Goal: Information Seeking & Learning: Learn about a topic

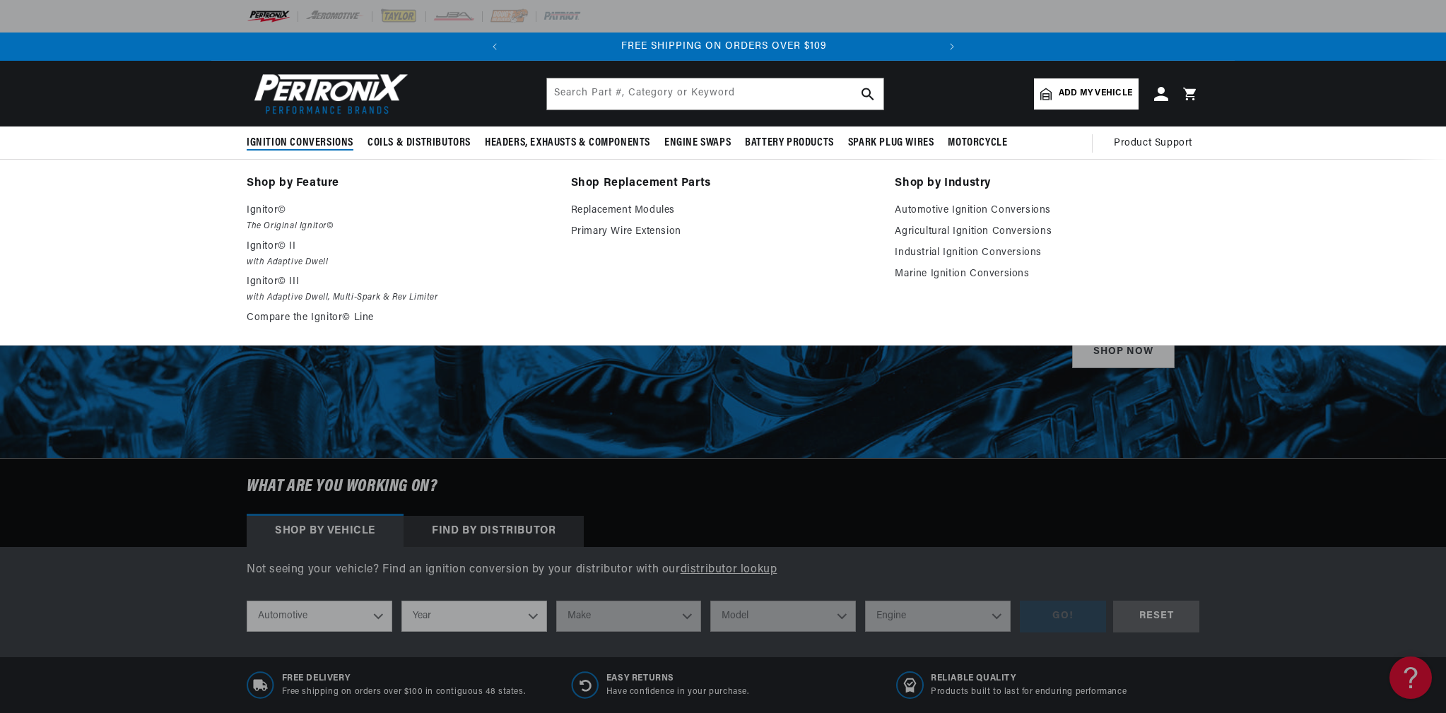
click at [290, 141] on span "Ignition Conversions" at bounding box center [300, 143] width 107 height 15
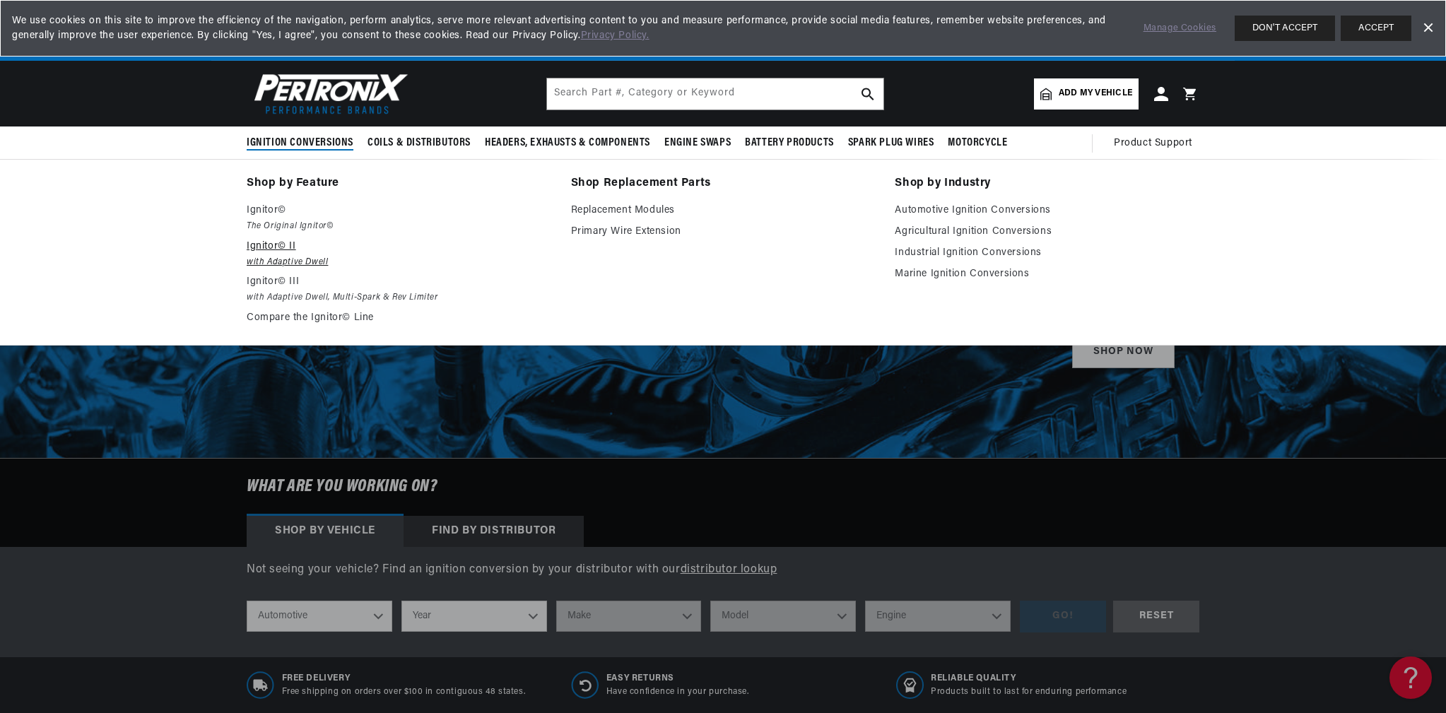
click at [259, 256] on em "with Adaptive Dwell" at bounding box center [399, 262] width 305 height 15
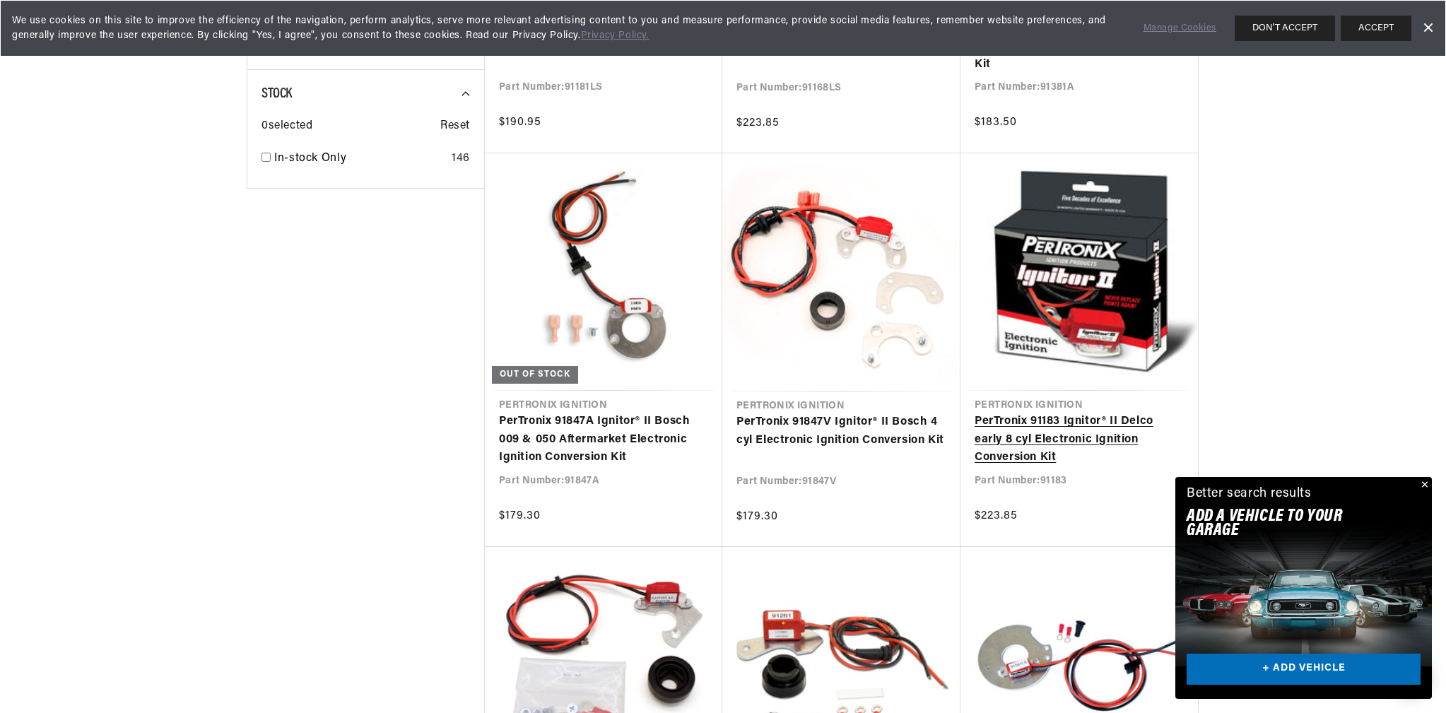
click at [1032, 438] on link "PerTronix 91183 Ignitor® II Delco early 8 cyl Electronic Ignition Conversion Kit" at bounding box center [1079, 440] width 209 height 54
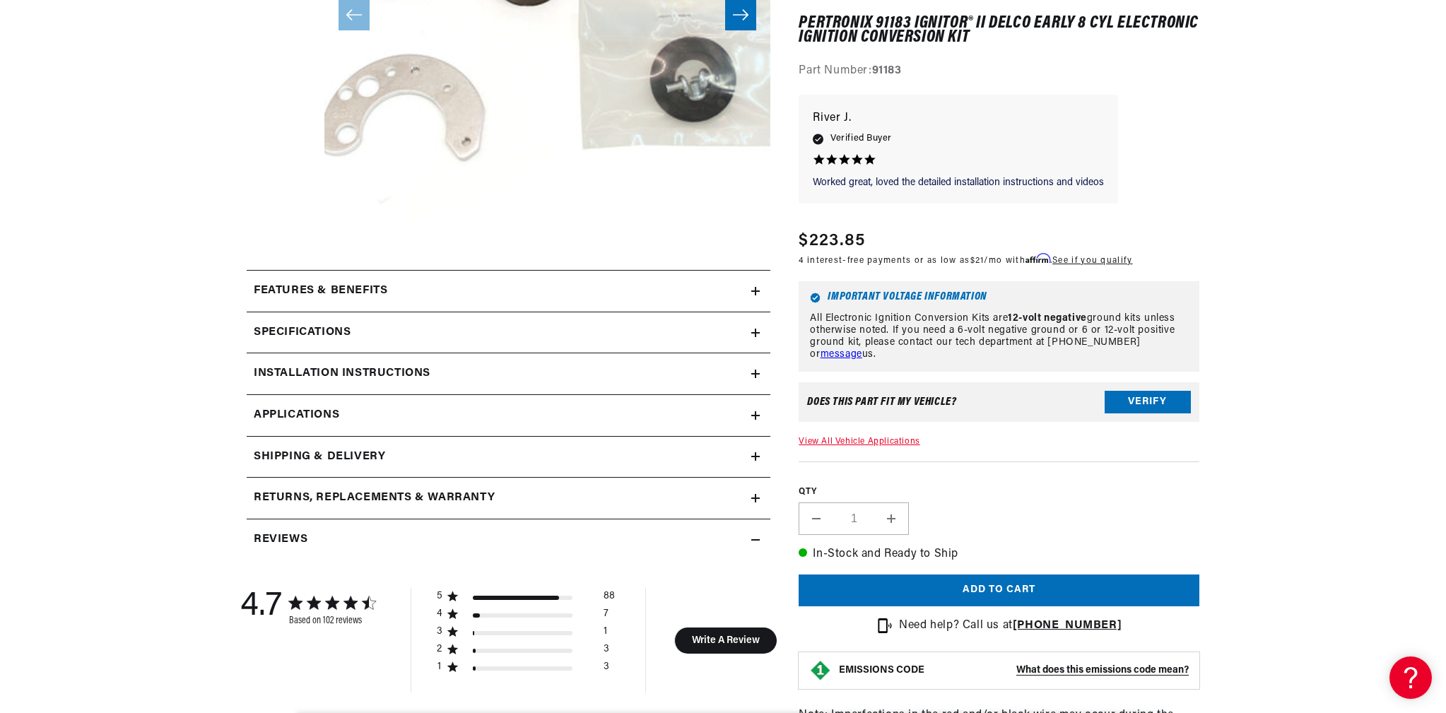
click at [752, 416] on icon at bounding box center [755, 416] width 8 height 0
click at [298, 410] on span "Applications" at bounding box center [297, 415] width 86 height 18
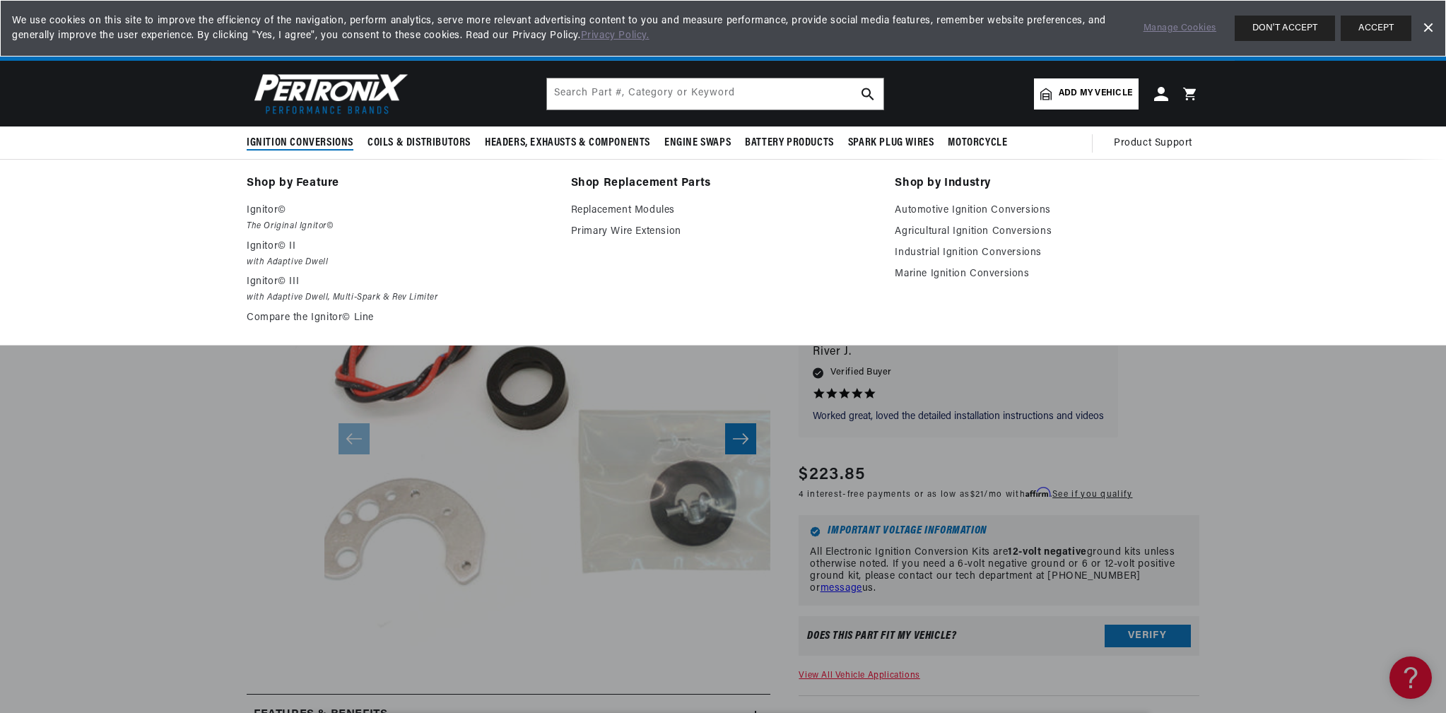
click at [286, 140] on span "Ignition Conversions" at bounding box center [300, 143] width 107 height 15
click at [295, 140] on span "Ignition Conversions" at bounding box center [300, 143] width 107 height 15
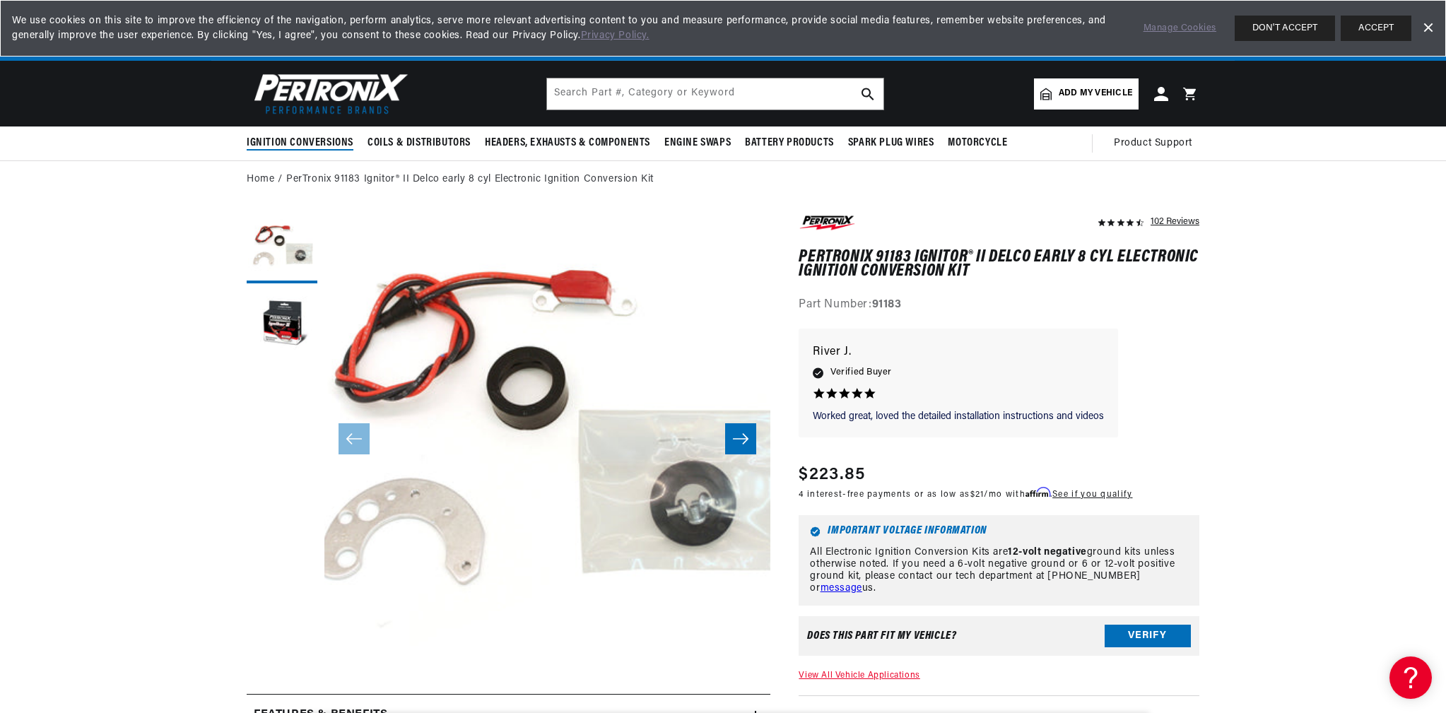
click at [295, 140] on span "Ignition Conversions" at bounding box center [300, 143] width 107 height 15
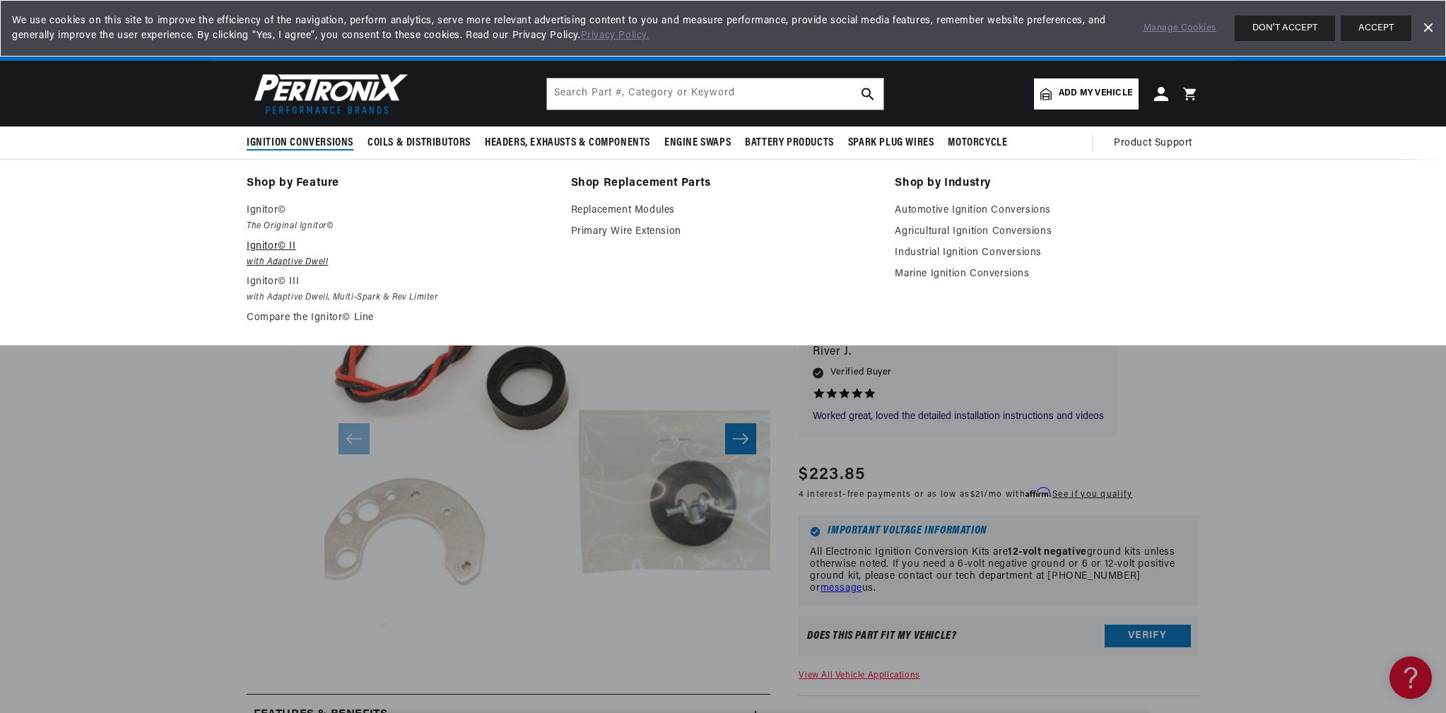
click at [258, 252] on p "Ignitor© II" at bounding box center [399, 246] width 305 height 17
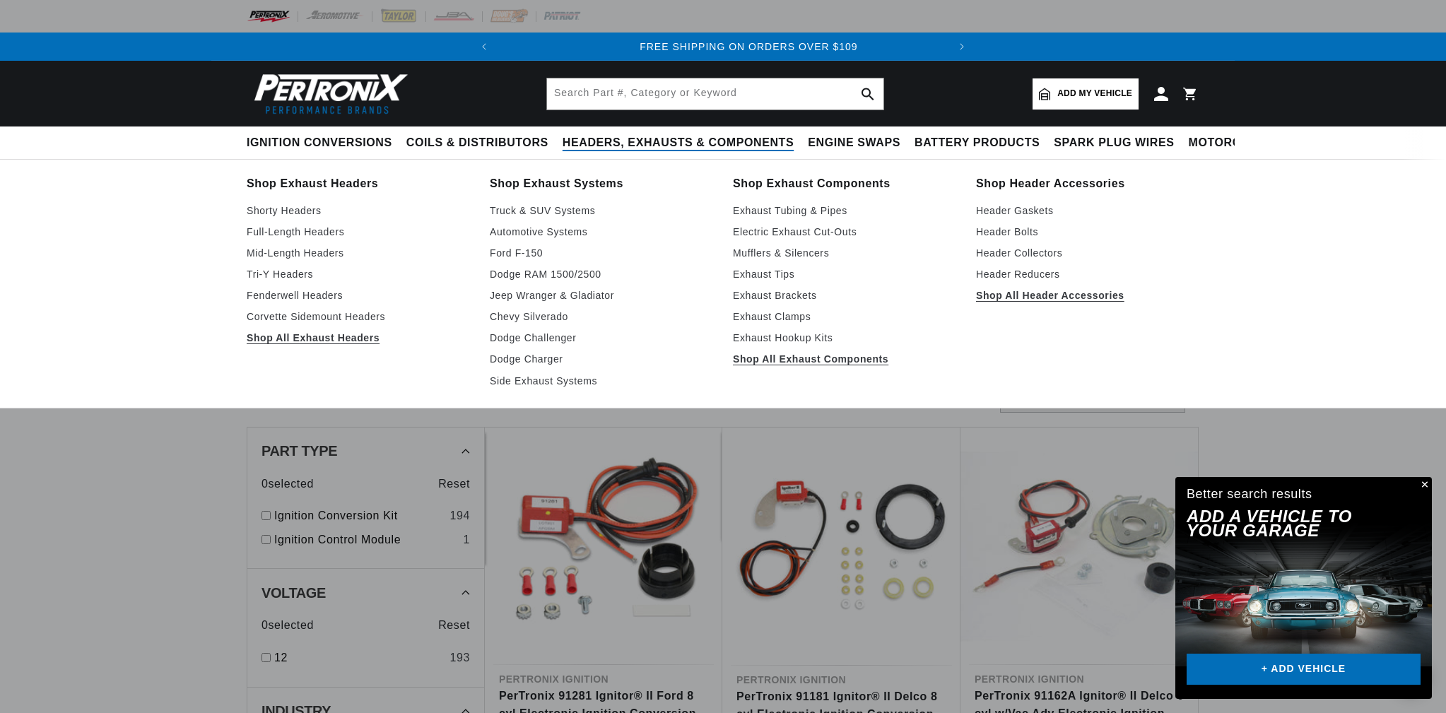
scroll to position [0, 450]
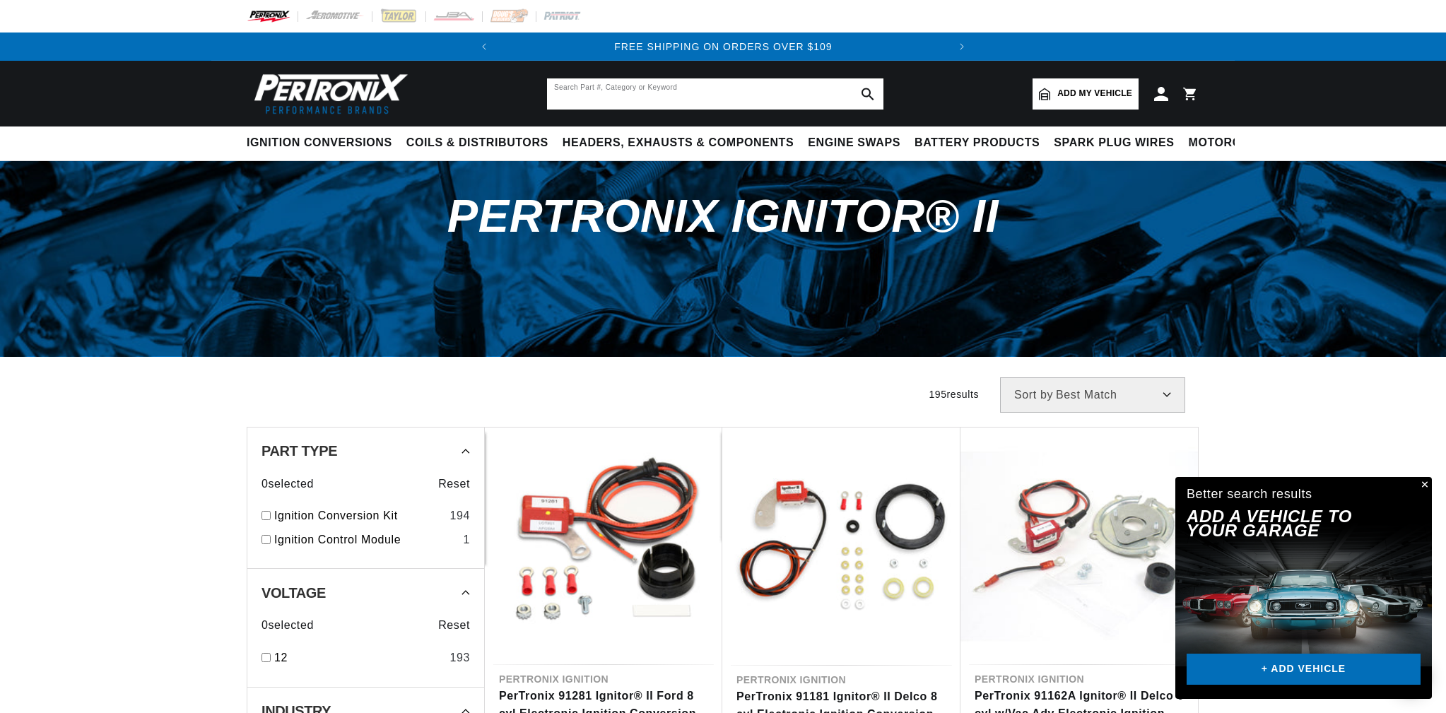
click at [745, 94] on input "text" at bounding box center [715, 93] width 336 height 31
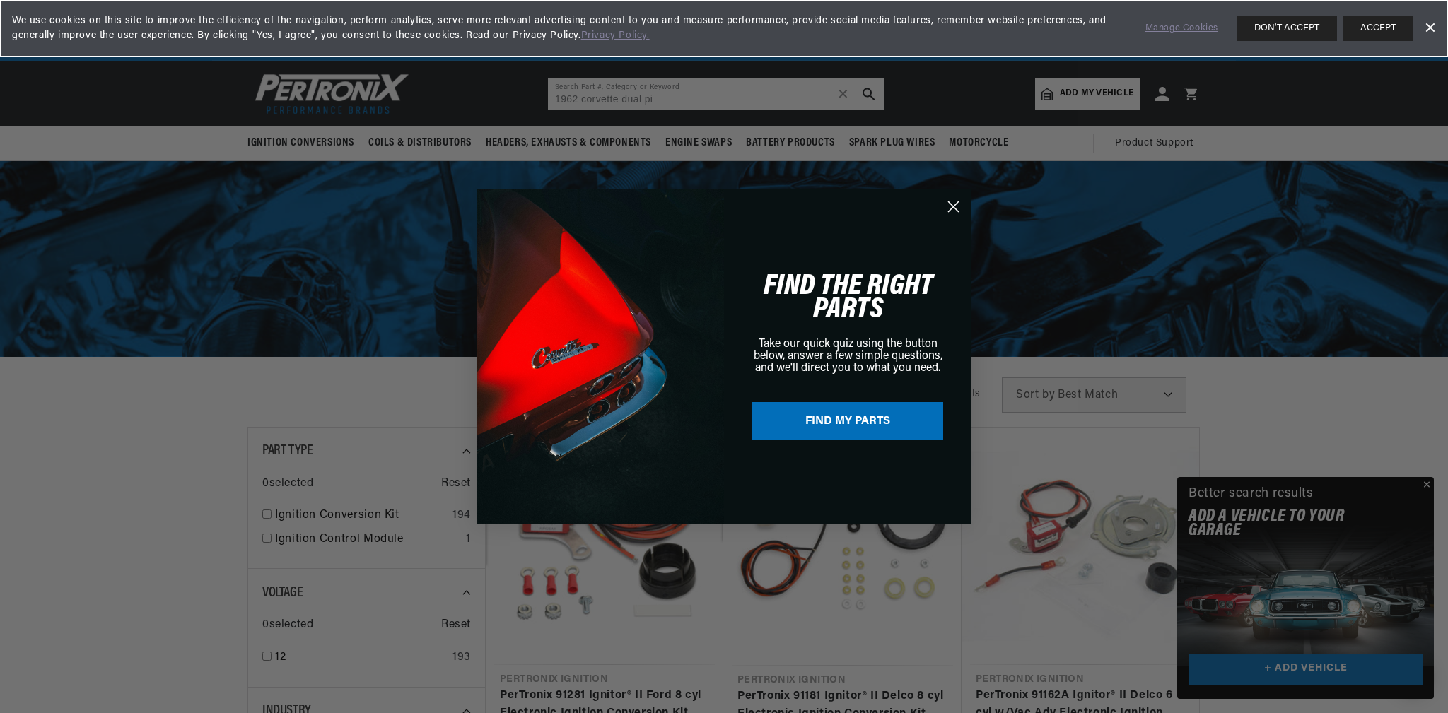
scroll to position [0, 0]
type input "1962 corvette dual point"
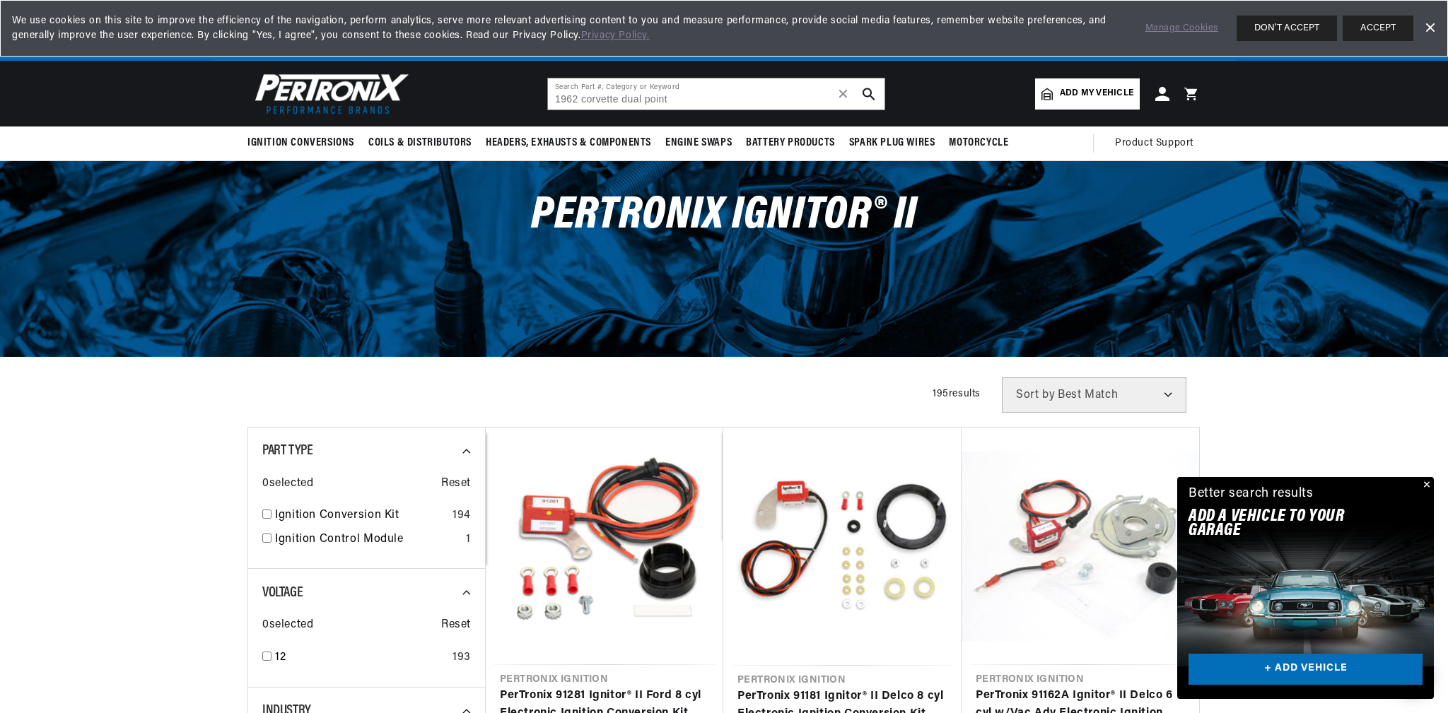
click at [869, 90] on div "Close dialog FIND THE RIGHT PARTS Take our quick quiz using the button below, a…" at bounding box center [724, 356] width 1448 height 713
click at [869, 90] on use "search button" at bounding box center [868, 94] width 12 height 12
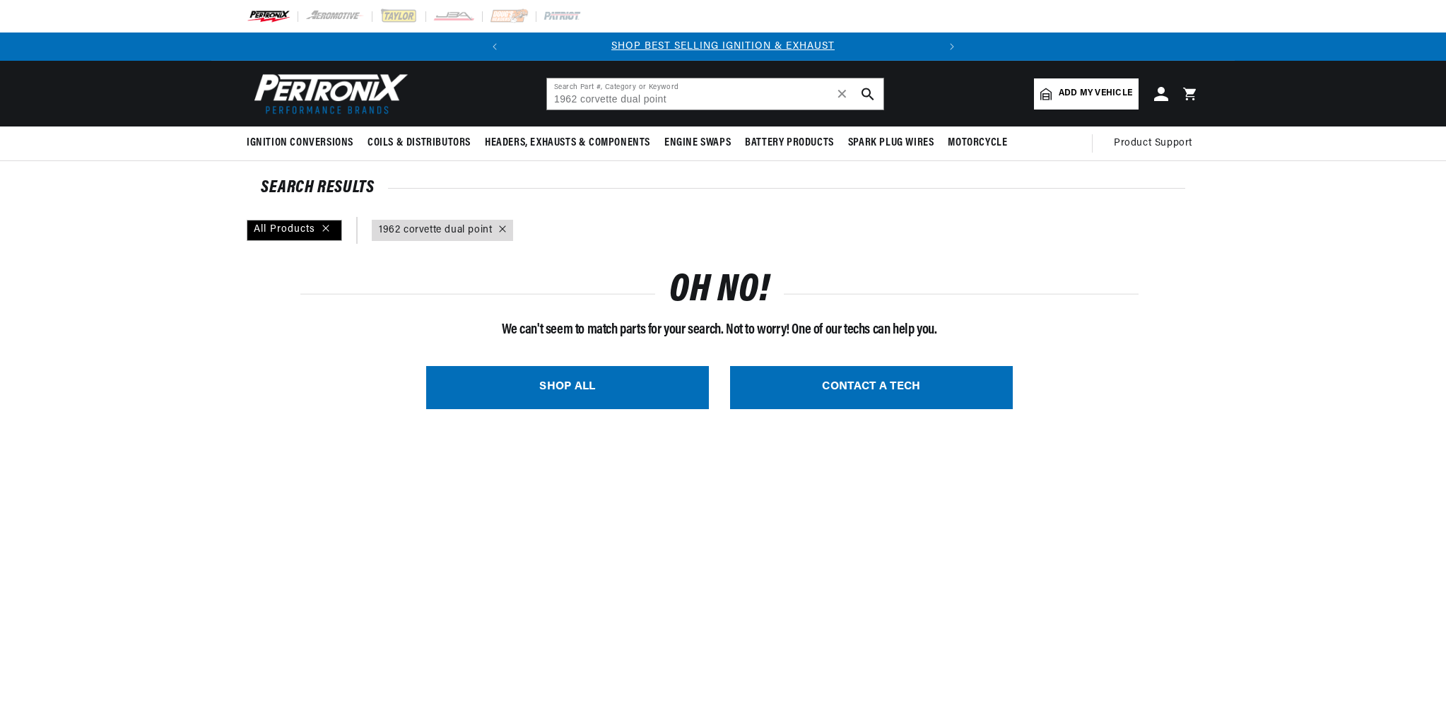
type input "1962 corvette dual point"
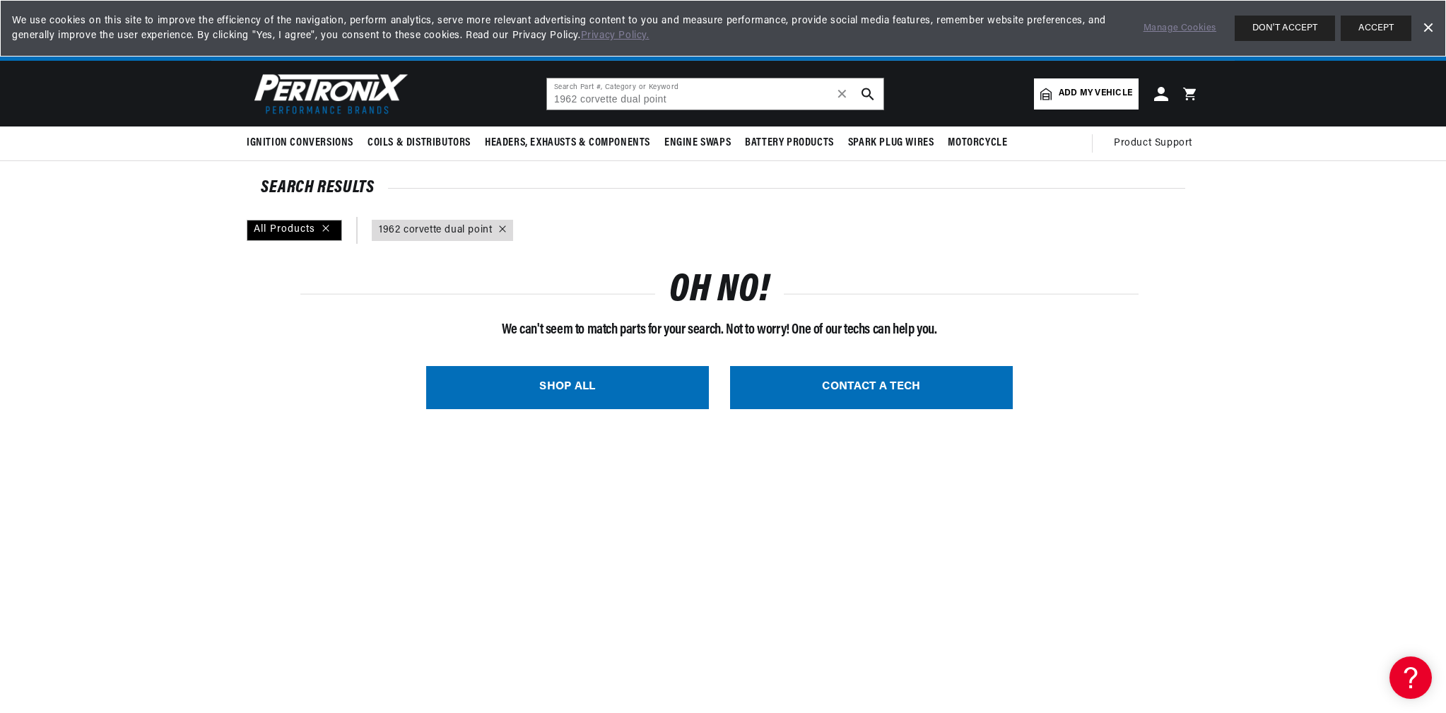
scroll to position [0, 428]
click at [563, 382] on link "SHOP ALL" at bounding box center [567, 387] width 283 height 43
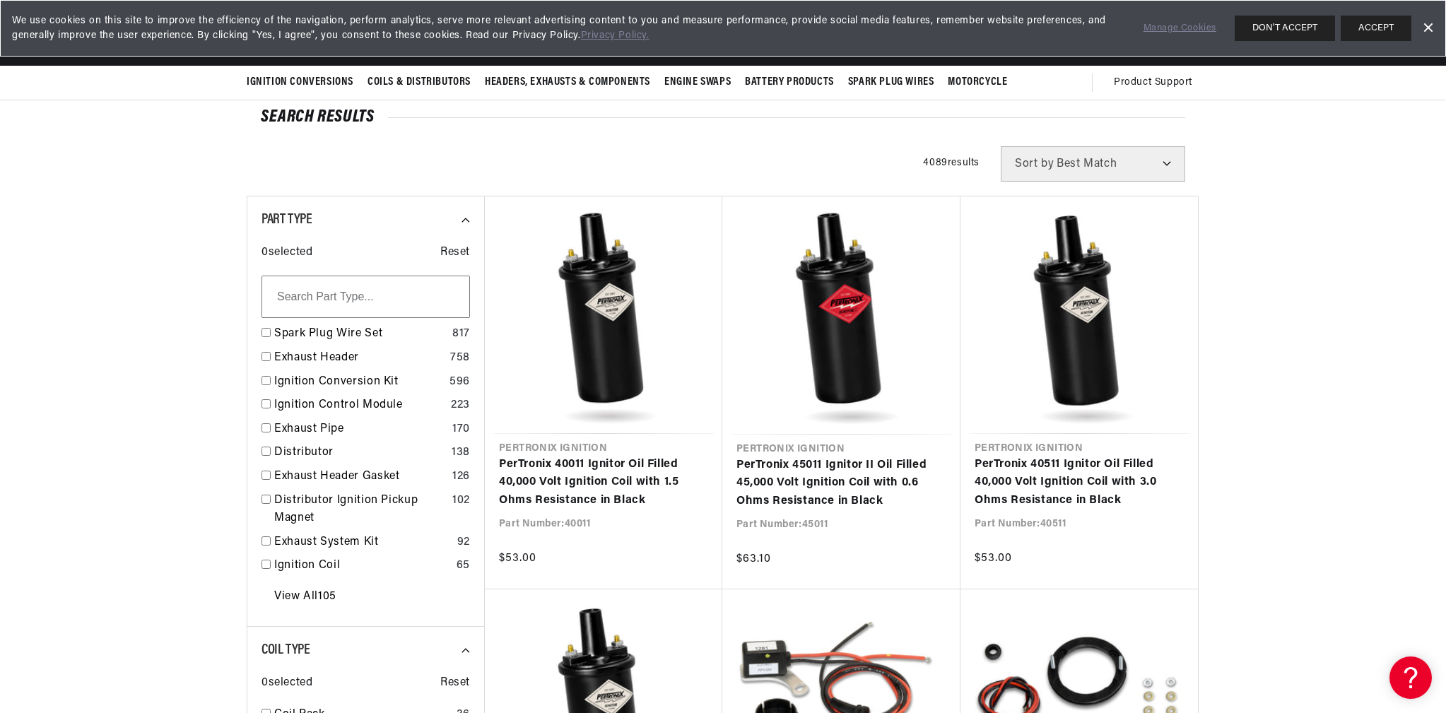
scroll to position [0, 428]
click at [298, 449] on link "Distributor" at bounding box center [360, 453] width 172 height 18
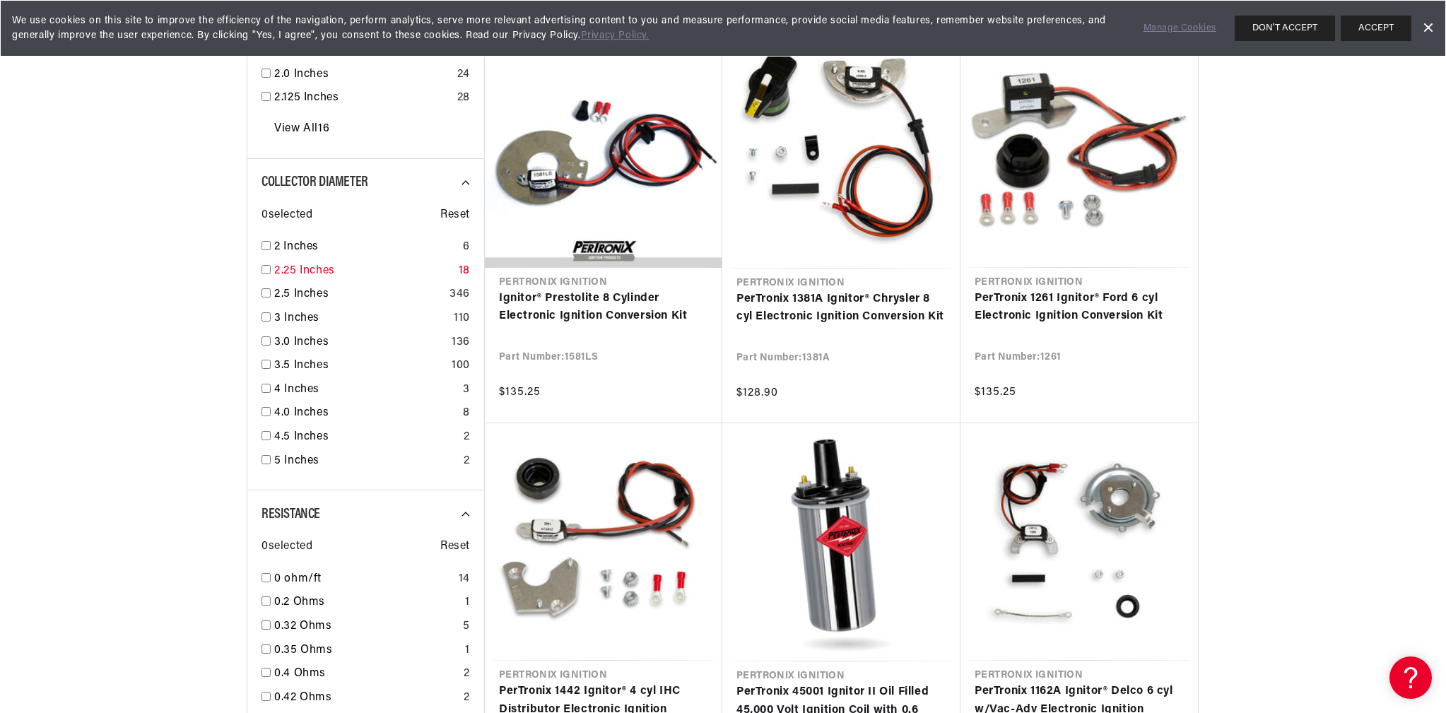
scroll to position [2474, 0]
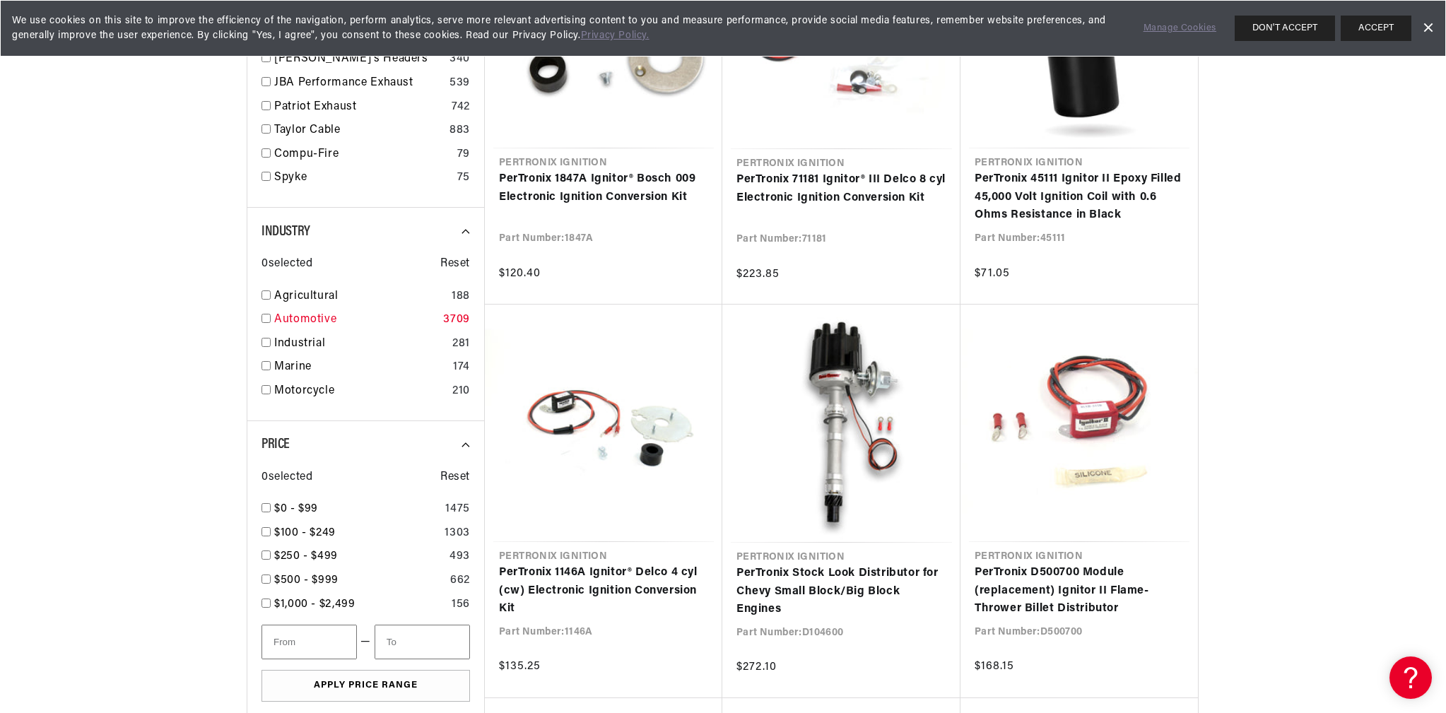
scroll to position [0, 428]
click at [264, 317] on input "checkbox" at bounding box center [266, 318] width 9 height 9
checkbox input "true"
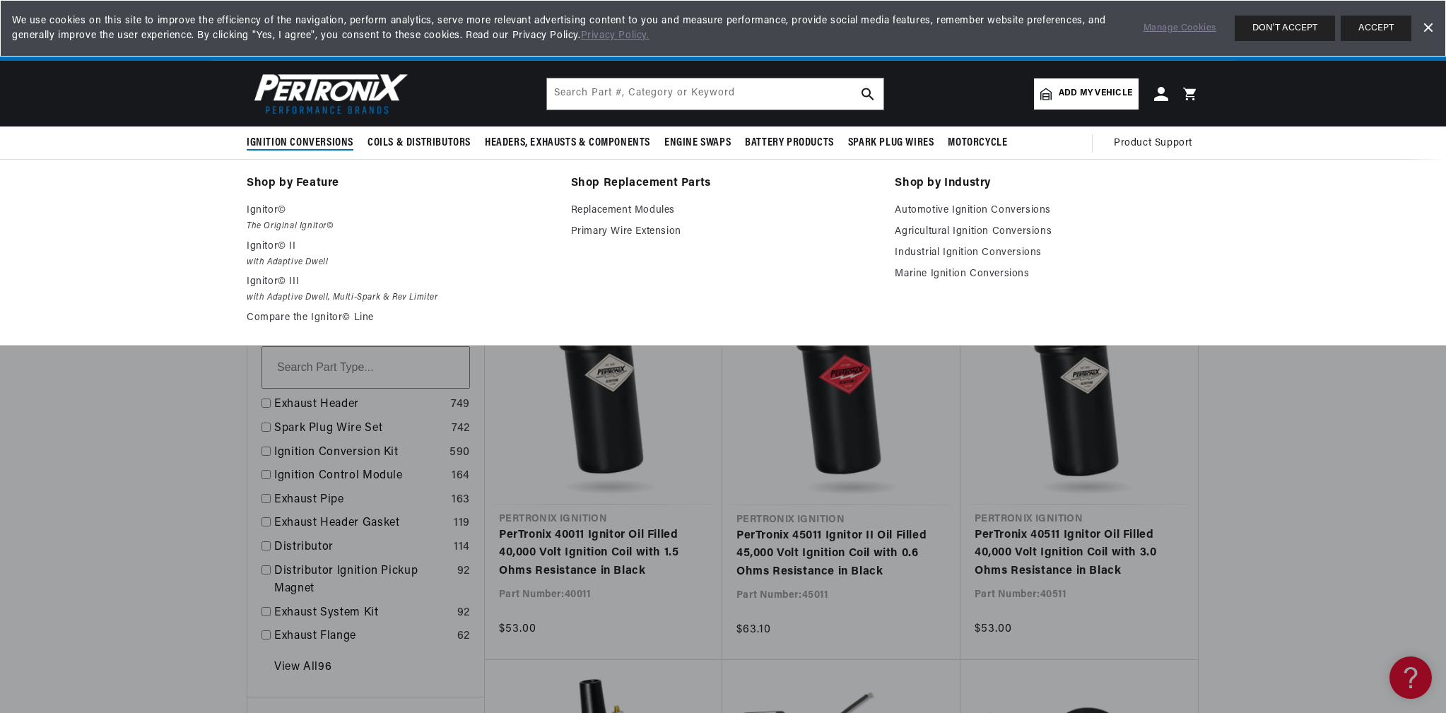
scroll to position [0, 164]
click at [955, 209] on link "Automotive Ignition Conversions" at bounding box center [1047, 210] width 305 height 17
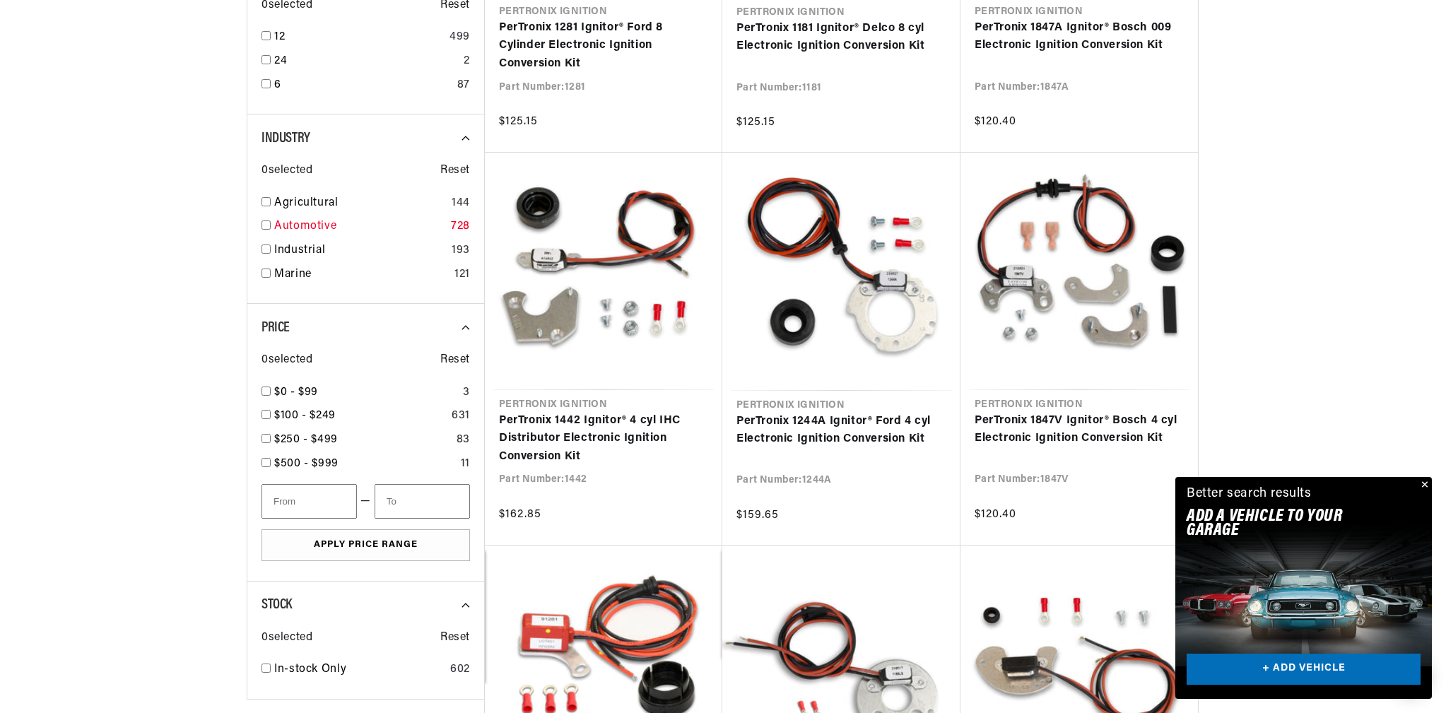
scroll to position [0, 428]
click at [267, 227] on input "checkbox" at bounding box center [266, 225] width 9 height 9
checkbox input "true"
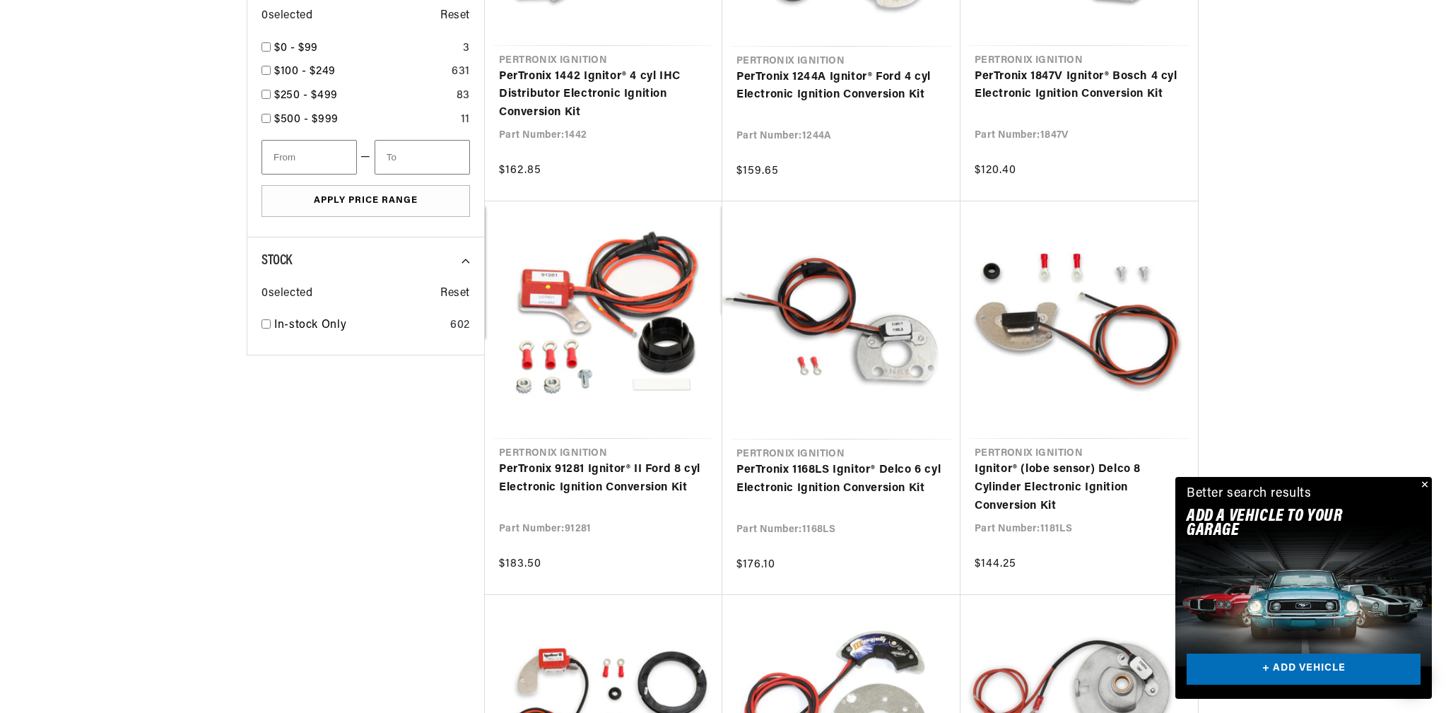
scroll to position [1060, 0]
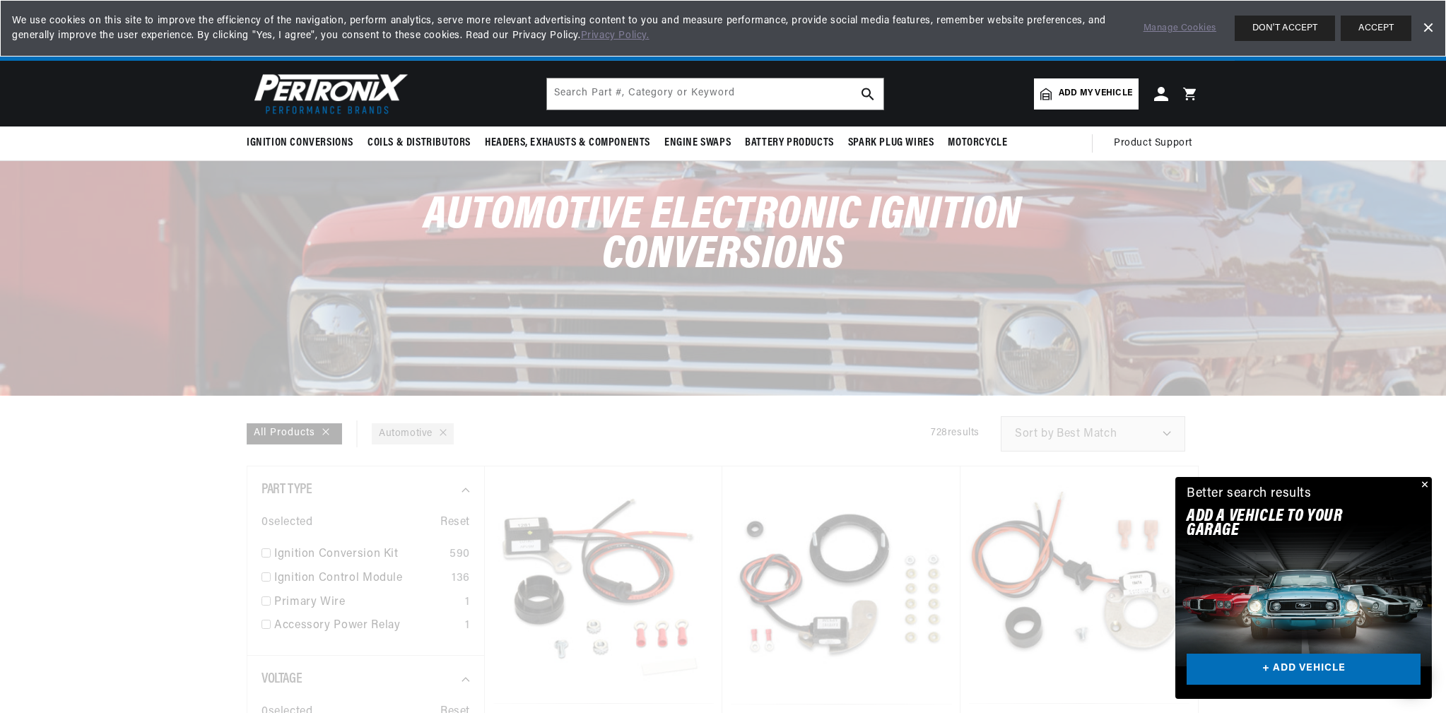
click at [1105, 95] on span "Add my vehicle" at bounding box center [1096, 93] width 74 height 13
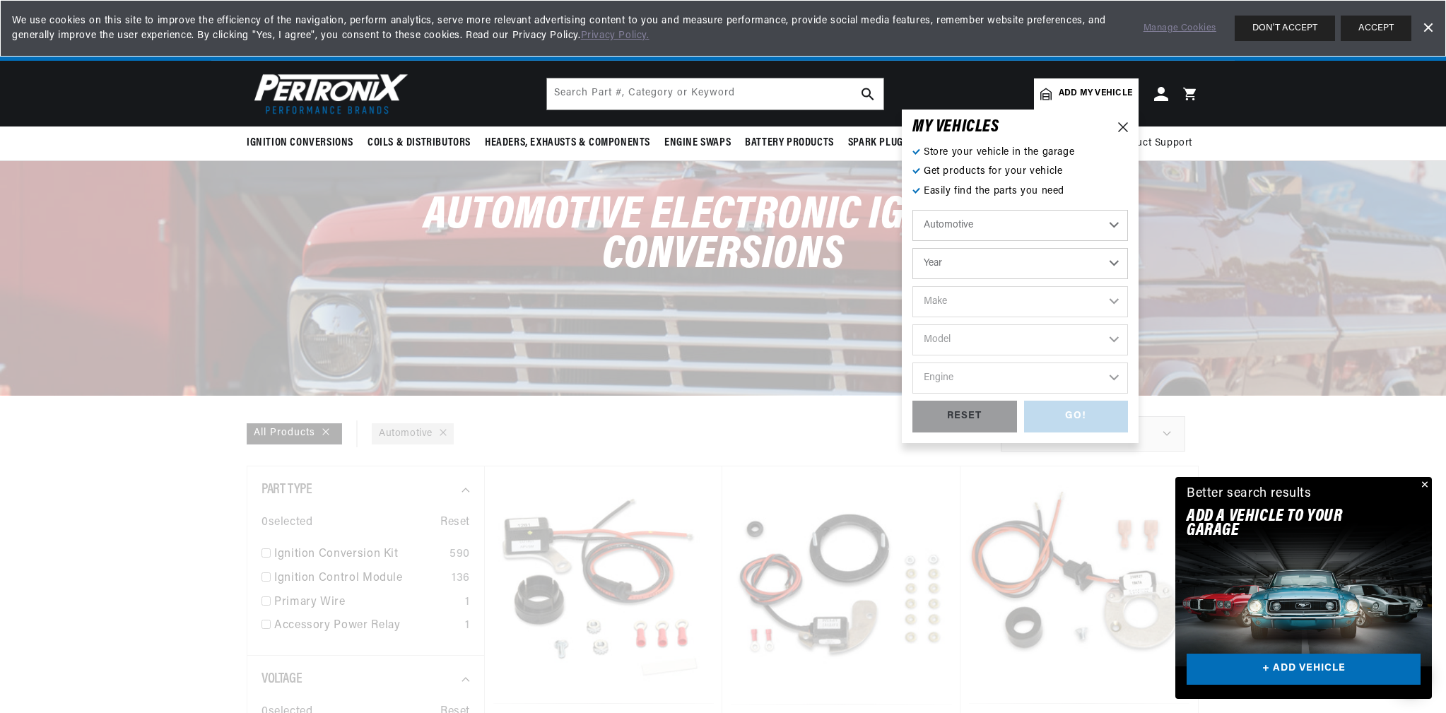
click at [1113, 226] on select "Automotive Agricultural Industrial Marine Motorcycle" at bounding box center [1021, 225] width 216 height 31
click at [1098, 240] on select "Automotive Agricultural Industrial Marine Motorcycle" at bounding box center [1021, 225] width 216 height 31
click at [1084, 259] on select "Year 2026 2025 2024 2023 2022 2021 2020 2019 2018 2017 2016 2015 2014 2013 2012…" at bounding box center [1021, 263] width 216 height 31
select select "2012"
click at [913, 248] on select "Year 2026 2025 2024 2023 2022 2021 2020 2019 2018 2017 2016 2015 2014 2013 2012…" at bounding box center [1021, 263] width 216 height 31
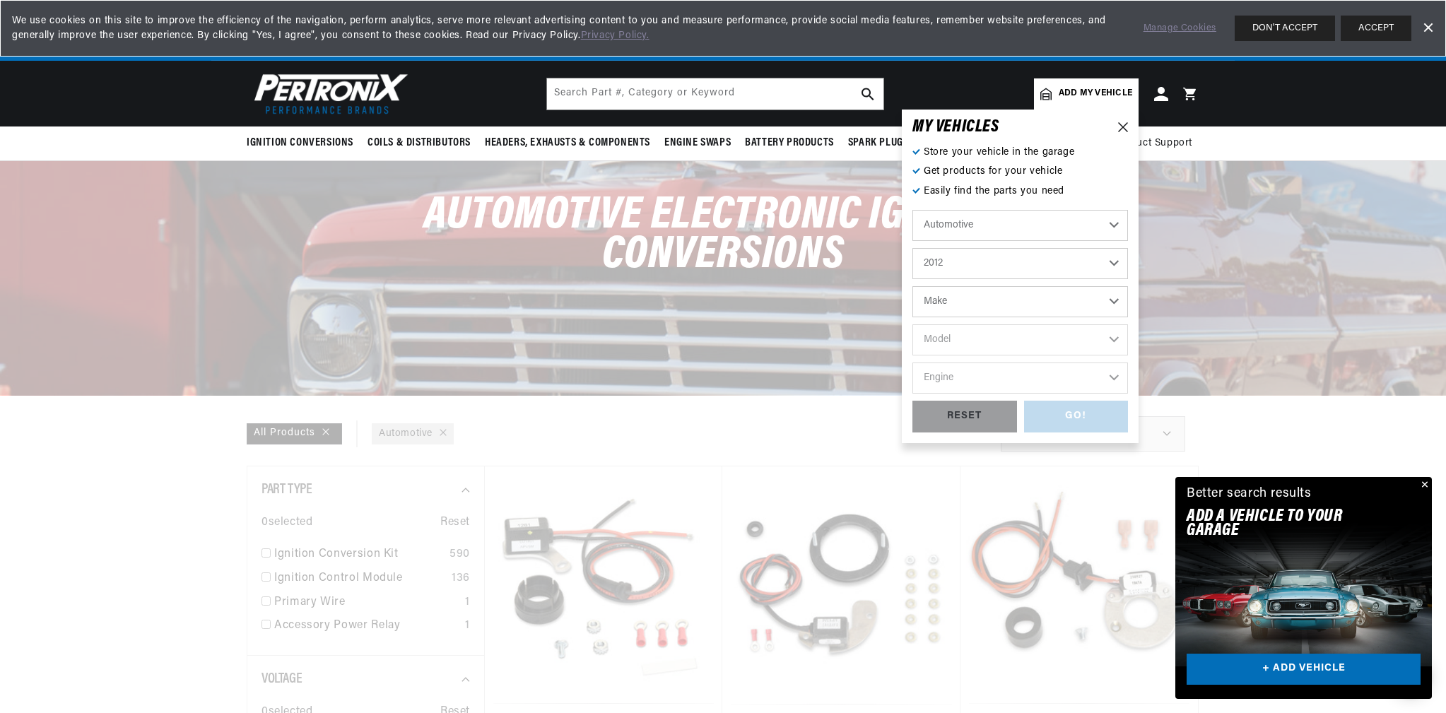
click at [1113, 262] on select "2026 2025 2024 2023 2022 2021 2020 2019 2018 2017 2016 2015 2014 2013 2012 2011…" at bounding box center [1021, 263] width 216 height 31
click at [913, 248] on select "2026 2025 2024 2023 2022 2021 2020 2019 2018 2017 2016 2015 2014 2013 2012 2011…" at bounding box center [1021, 263] width 216 height 31
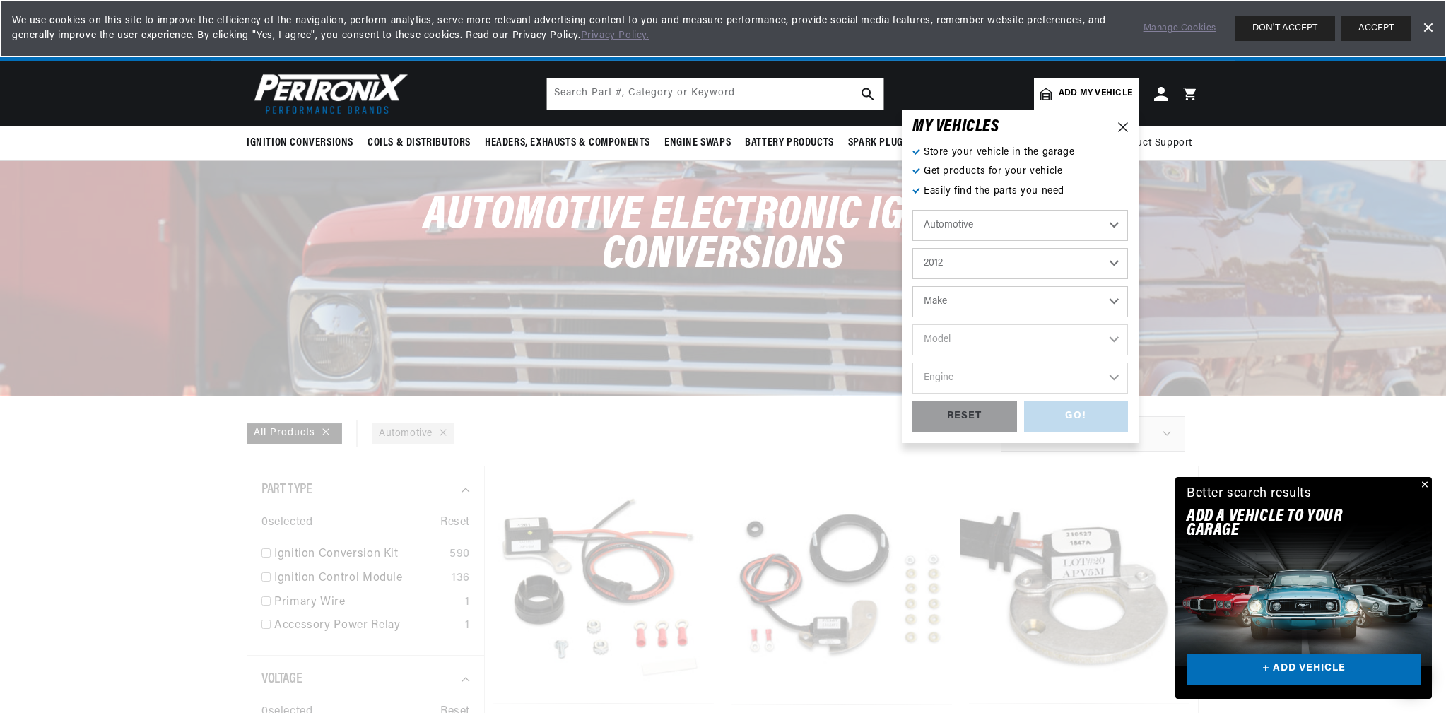
select select "2011"
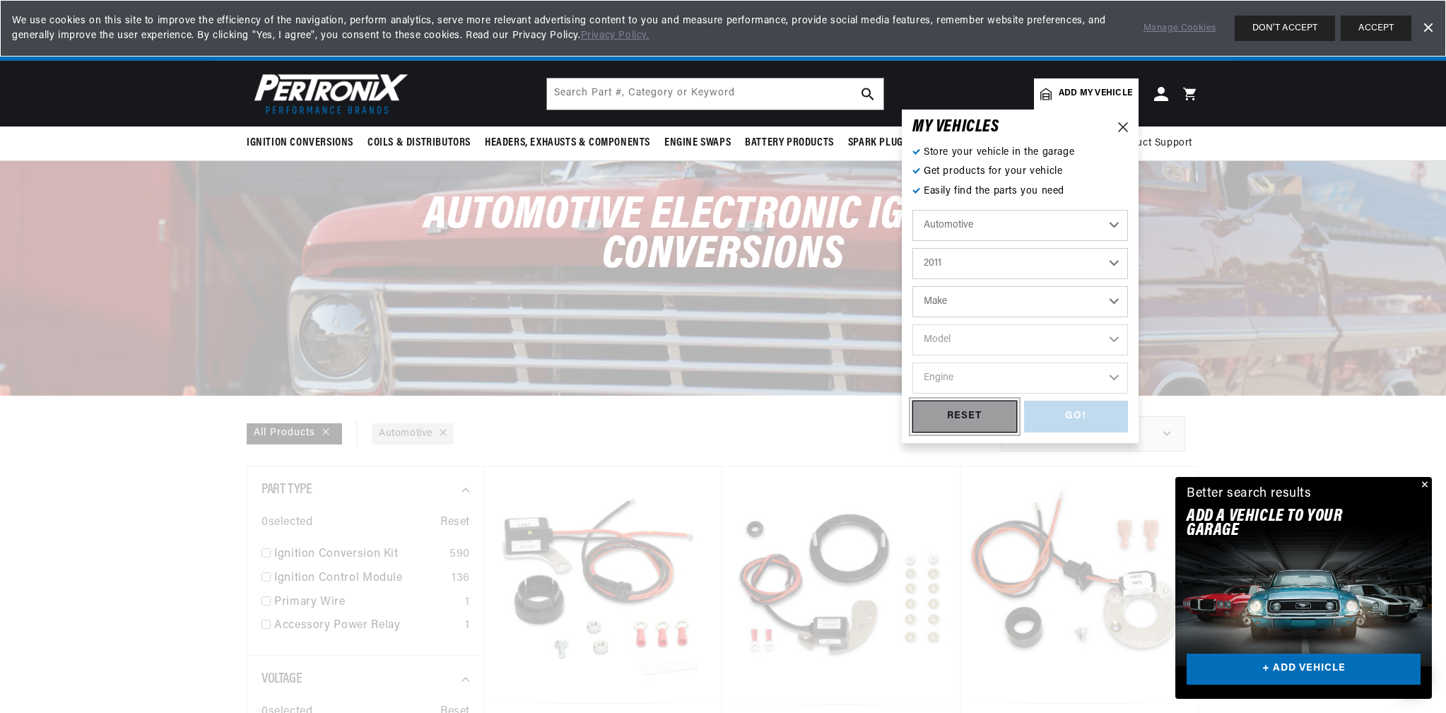
click at [960, 411] on div "RESET" at bounding box center [965, 417] width 105 height 32
click at [1112, 262] on select "Year 2026 2025 2024 2023 2022 2021 2020 2019 2018 2017 2016 2015 2014 2013 2012…" at bounding box center [1021, 263] width 216 height 31
click at [1112, 263] on select "Year 2026 2025 2024 2023 2022 2021 2020 2019 2018 2017 2016 2015 2014 2013 2012…" at bounding box center [1021, 263] width 216 height 31
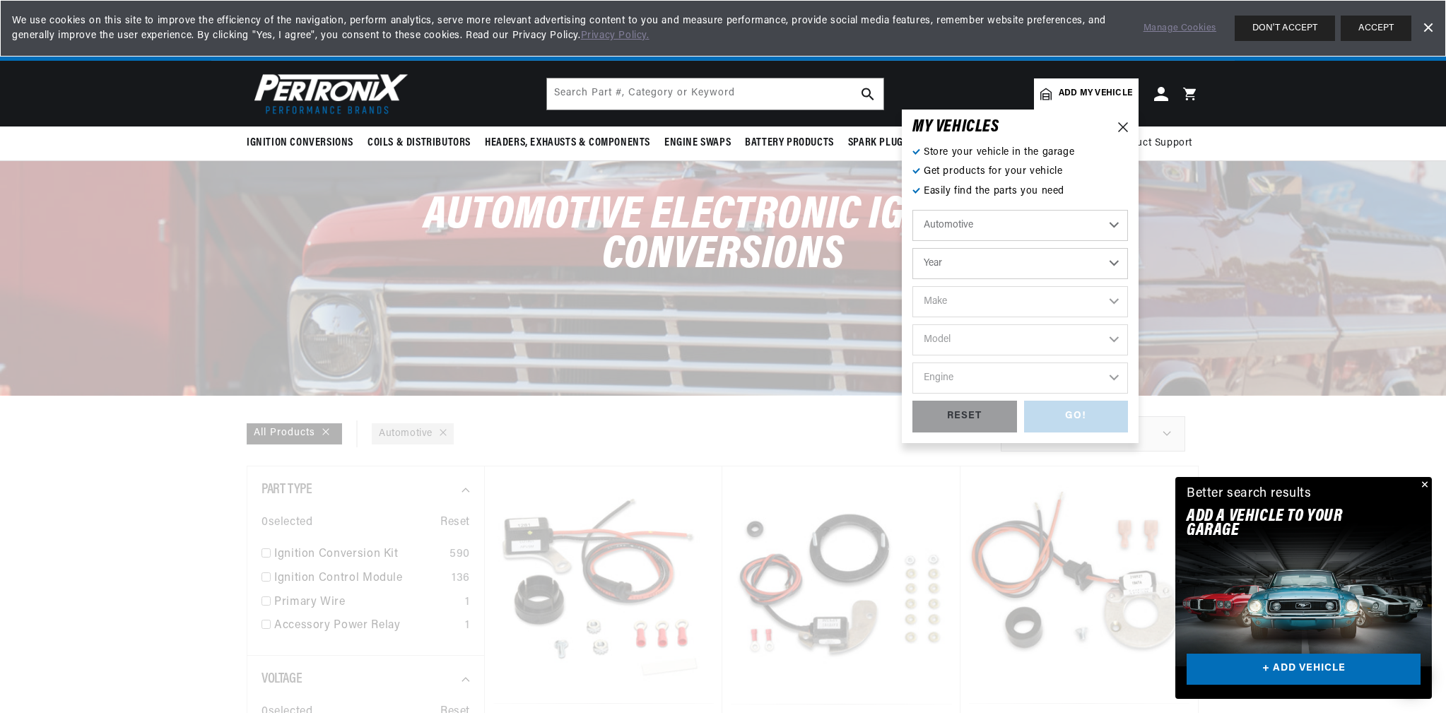
click at [1112, 263] on select "Year 2026 2025 2024 2023 2022 2021 2020 2019 2018 2017 2016 2015 2014 2013 2012…" at bounding box center [1021, 263] width 216 height 31
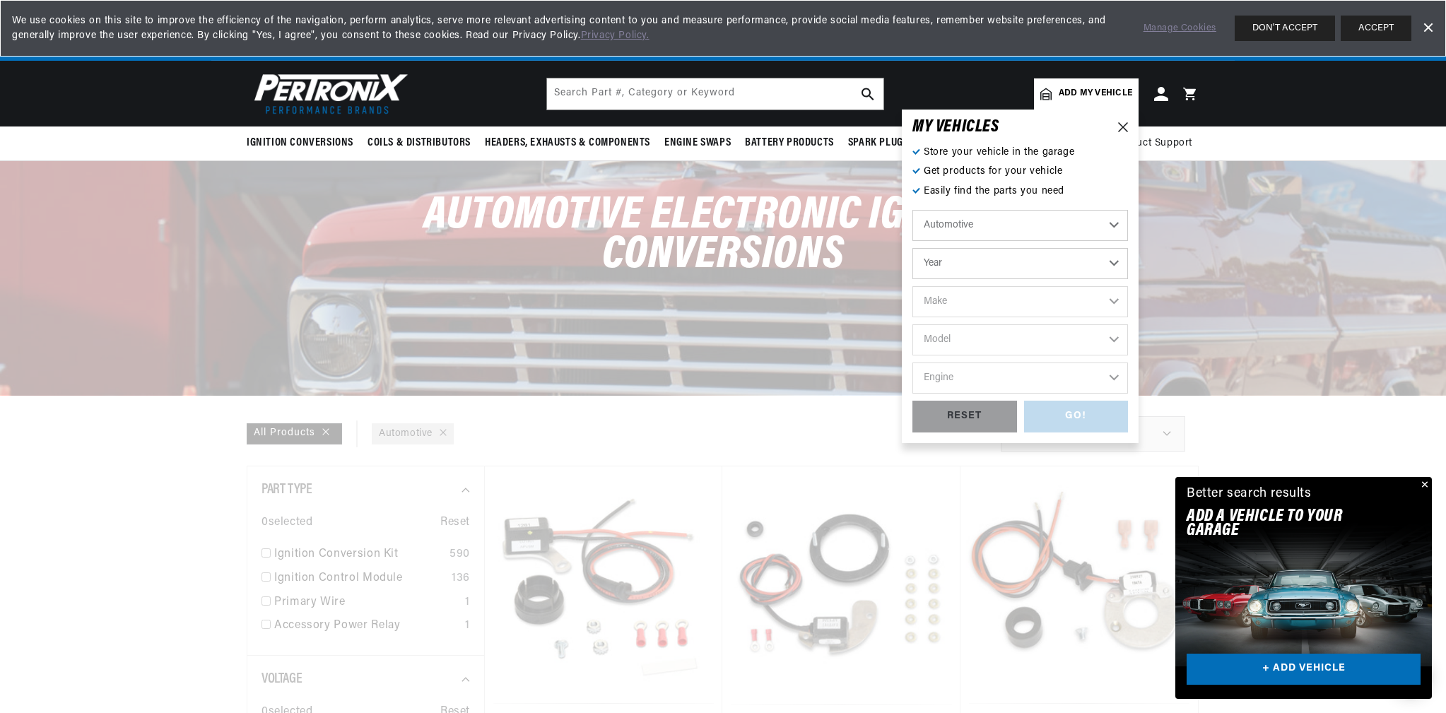
scroll to position [0, 0]
select select "2023"
click at [913, 248] on select "Year 2026 2025 2024 2023 2022 2021 2020 2019 2018 2017 2016 2015 2014 2013 2012…" at bounding box center [1021, 263] width 216 height 31
select select "Year"
click at [1120, 125] on icon at bounding box center [1123, 127] width 10 height 10
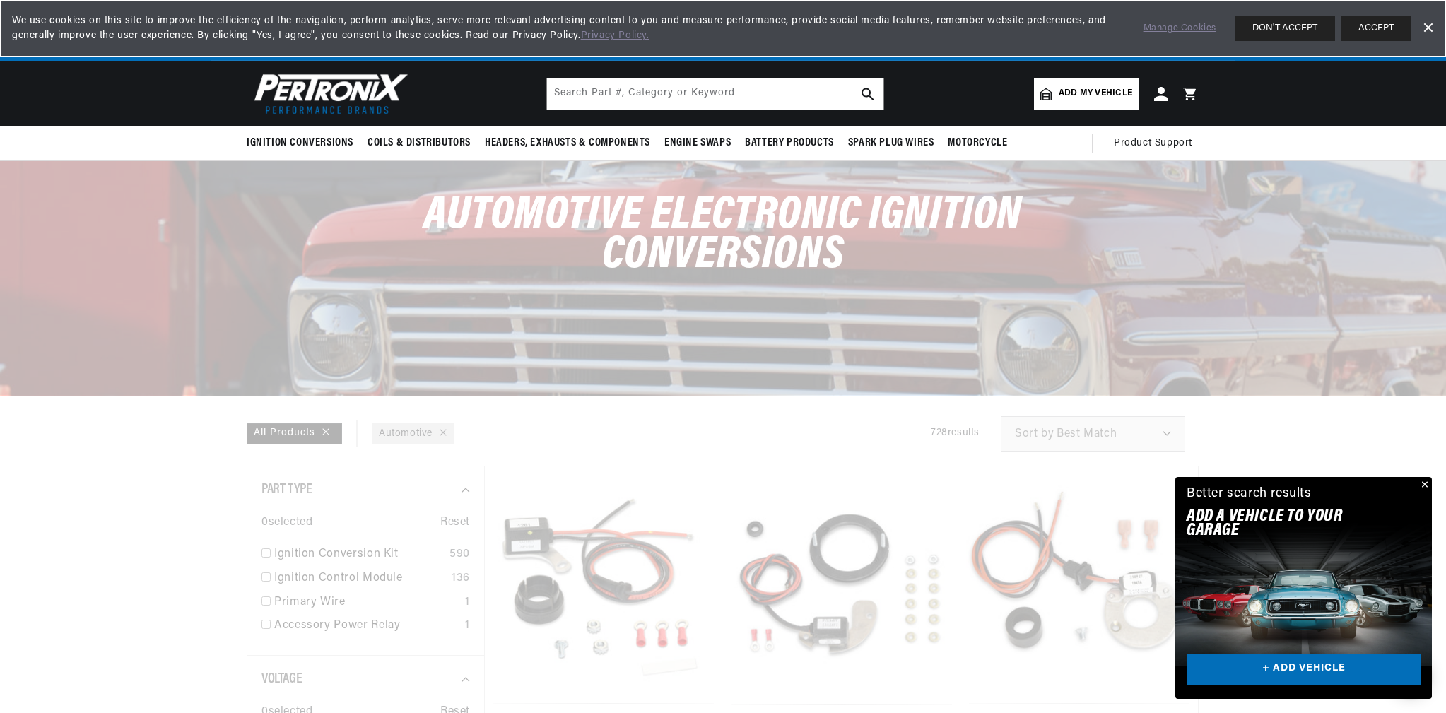
scroll to position [0, 428]
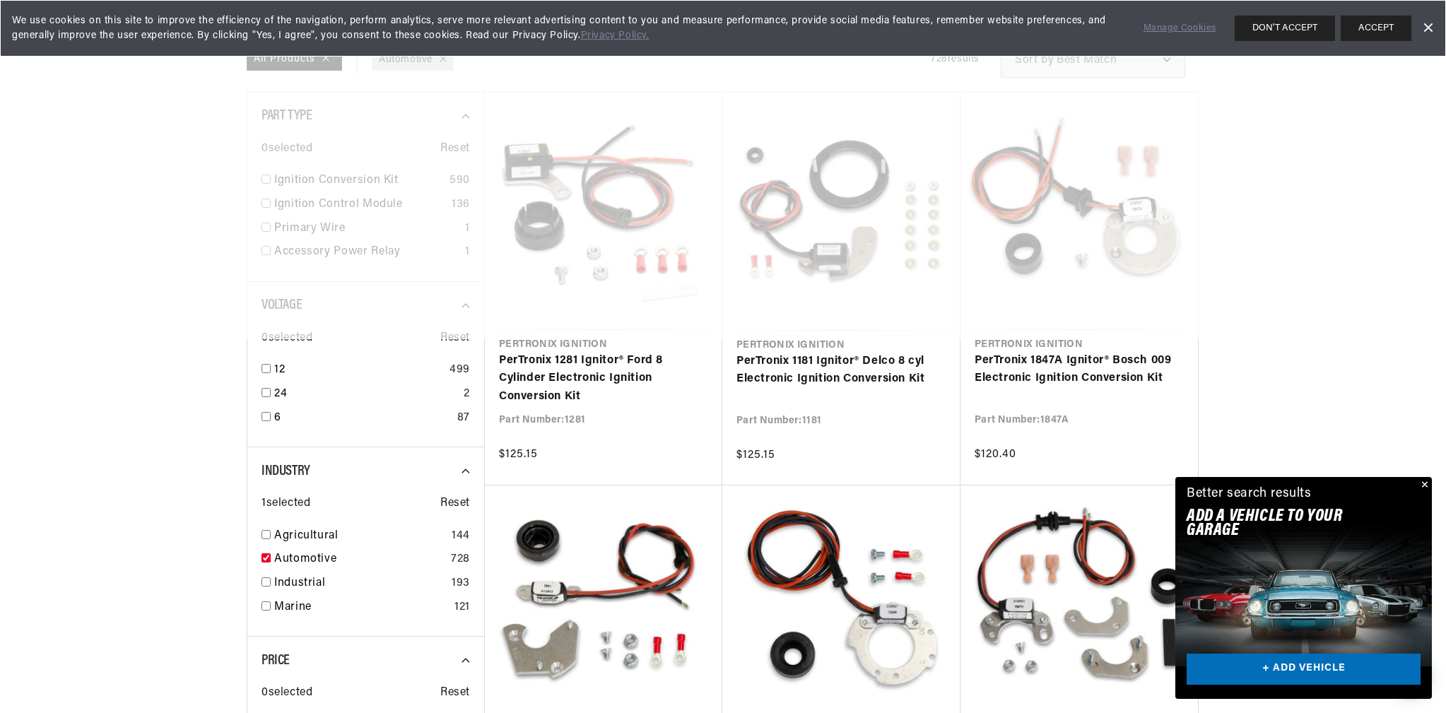
scroll to position [3199, 0]
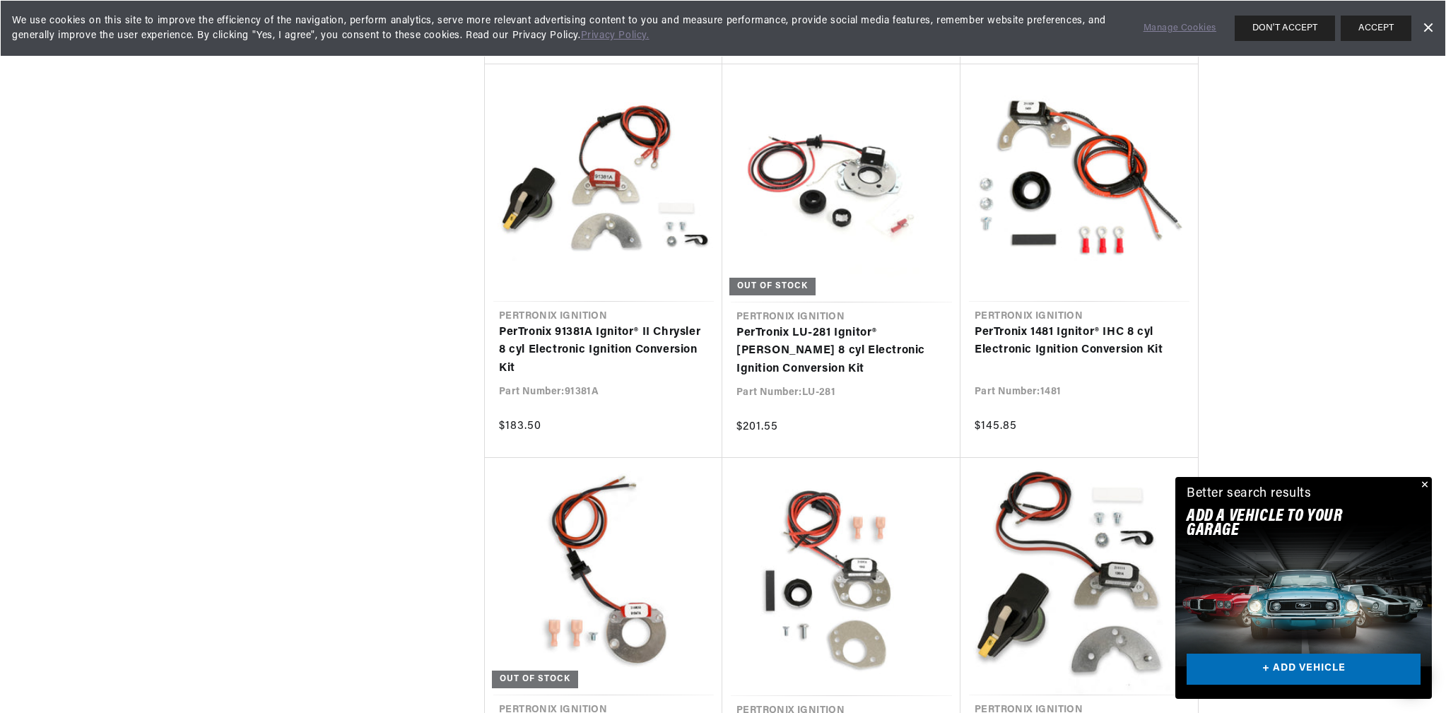
scroll to position [6026, 0]
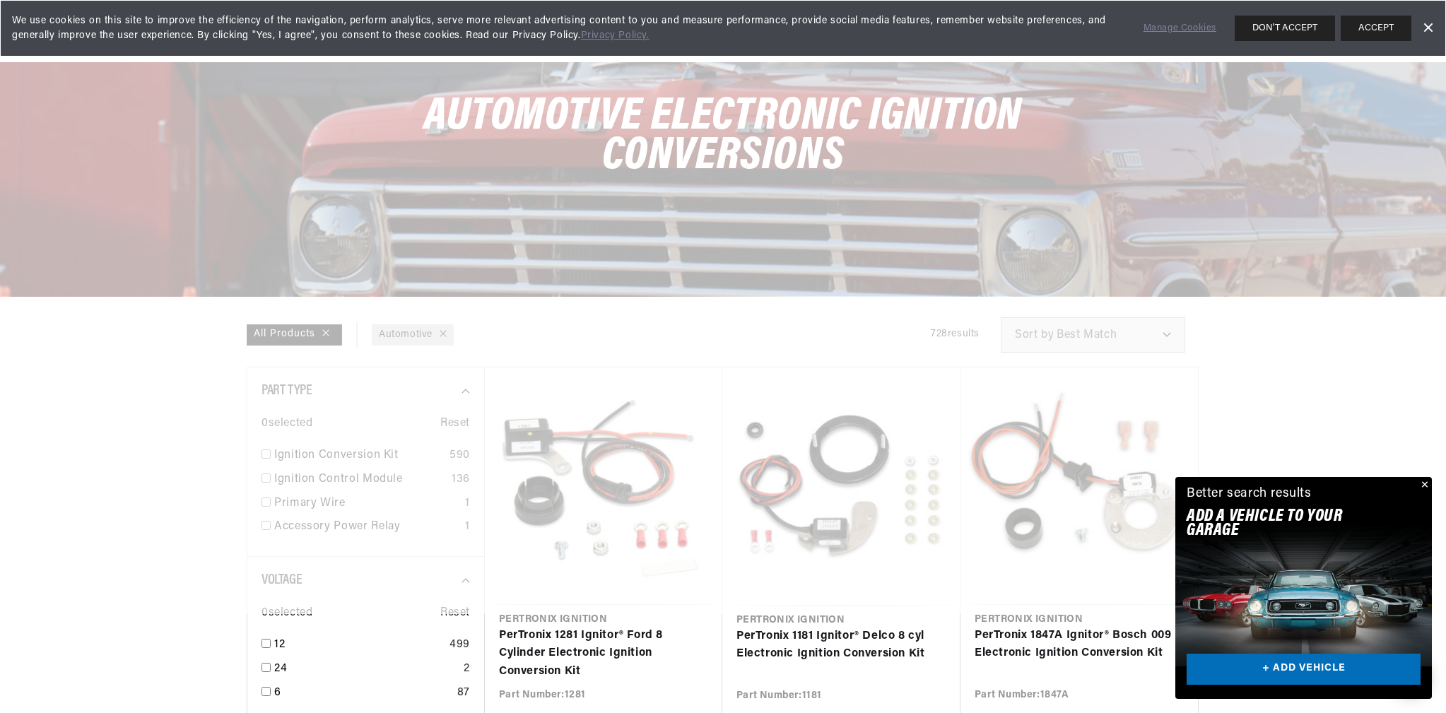
scroll to position [283, 0]
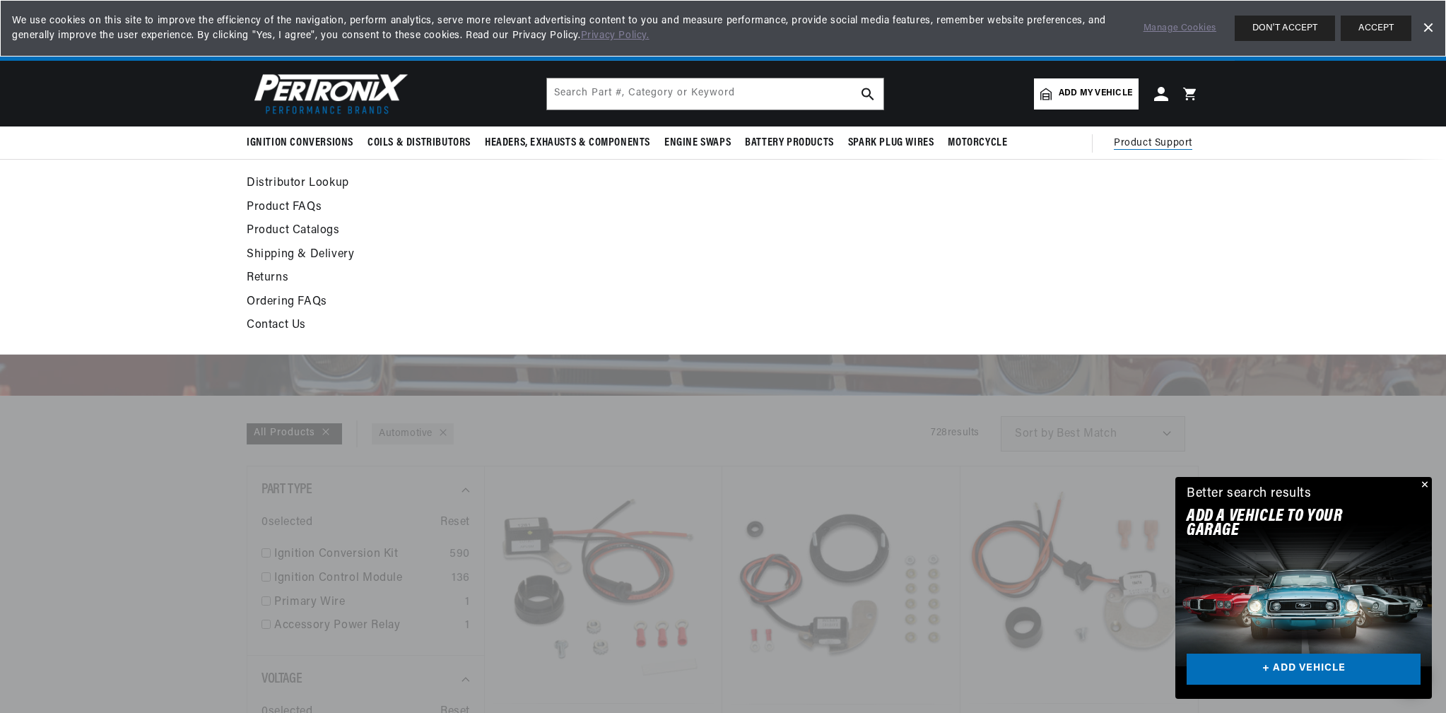
click at [277, 323] on link "Contact Us" at bounding box center [594, 326] width 695 height 20
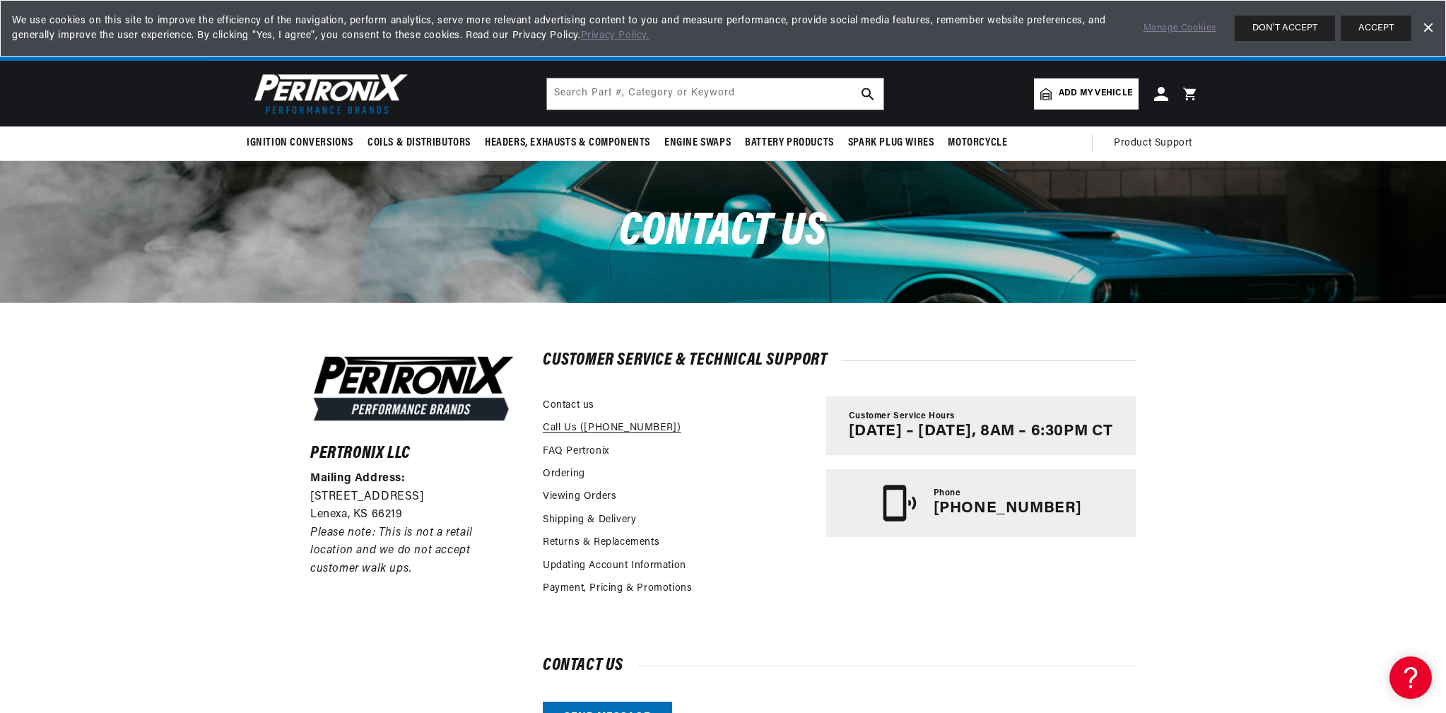
scroll to position [0, 428]
click at [781, 94] on input "text" at bounding box center [715, 93] width 336 height 31
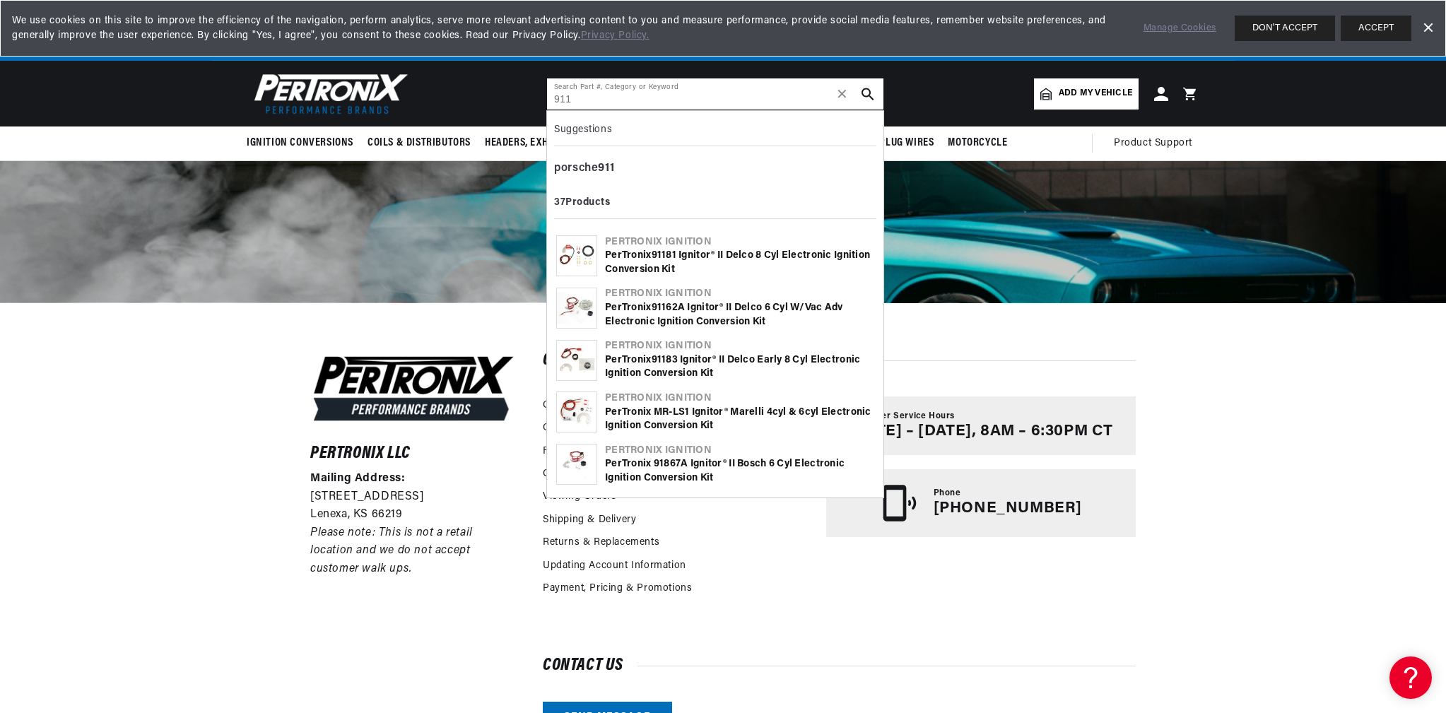
scroll to position [0, 0]
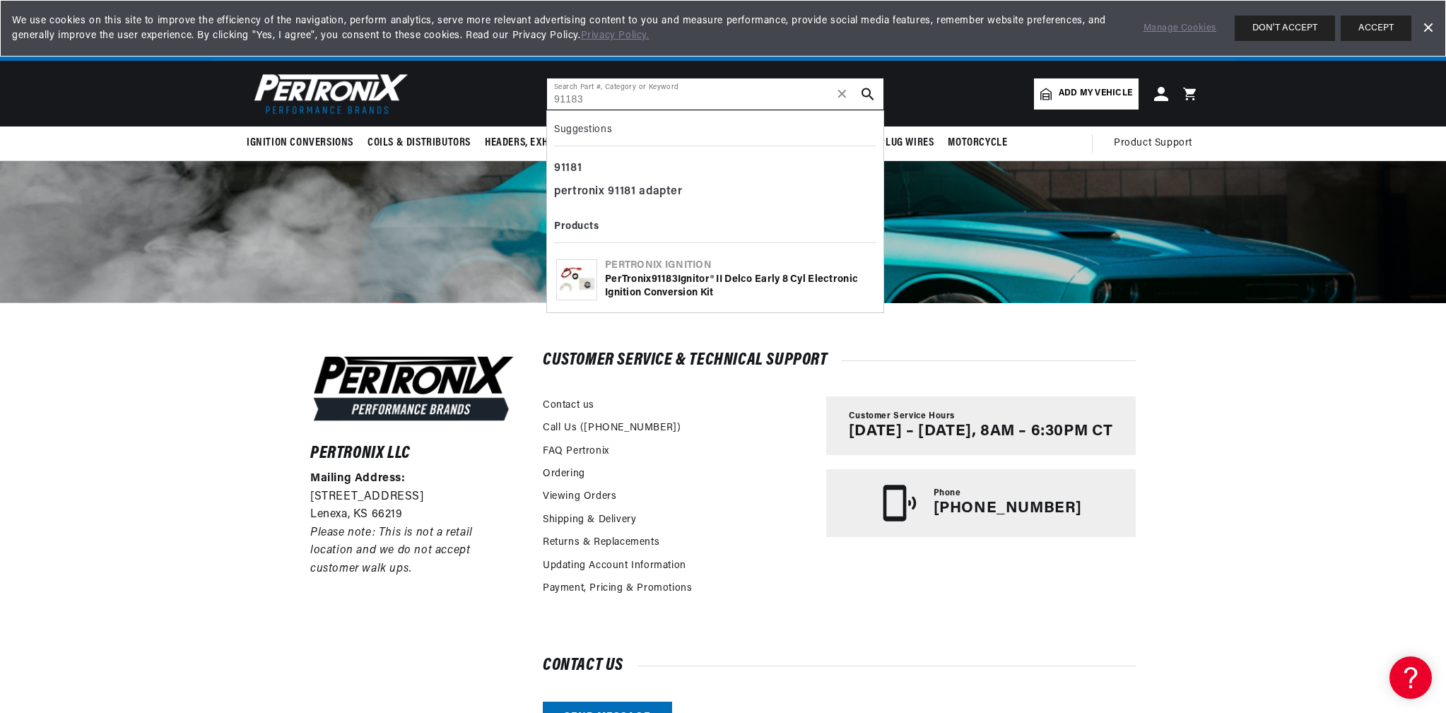
type input "91183"
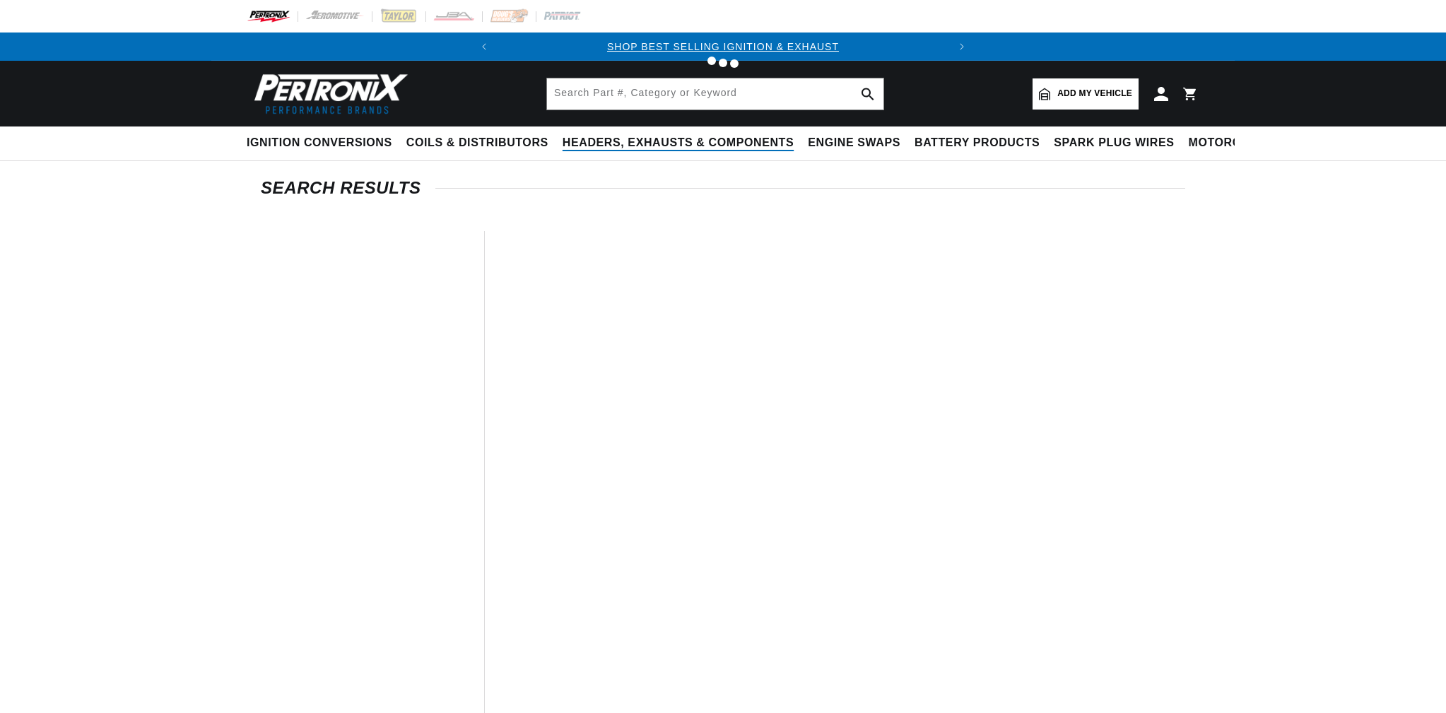
type input "91183"
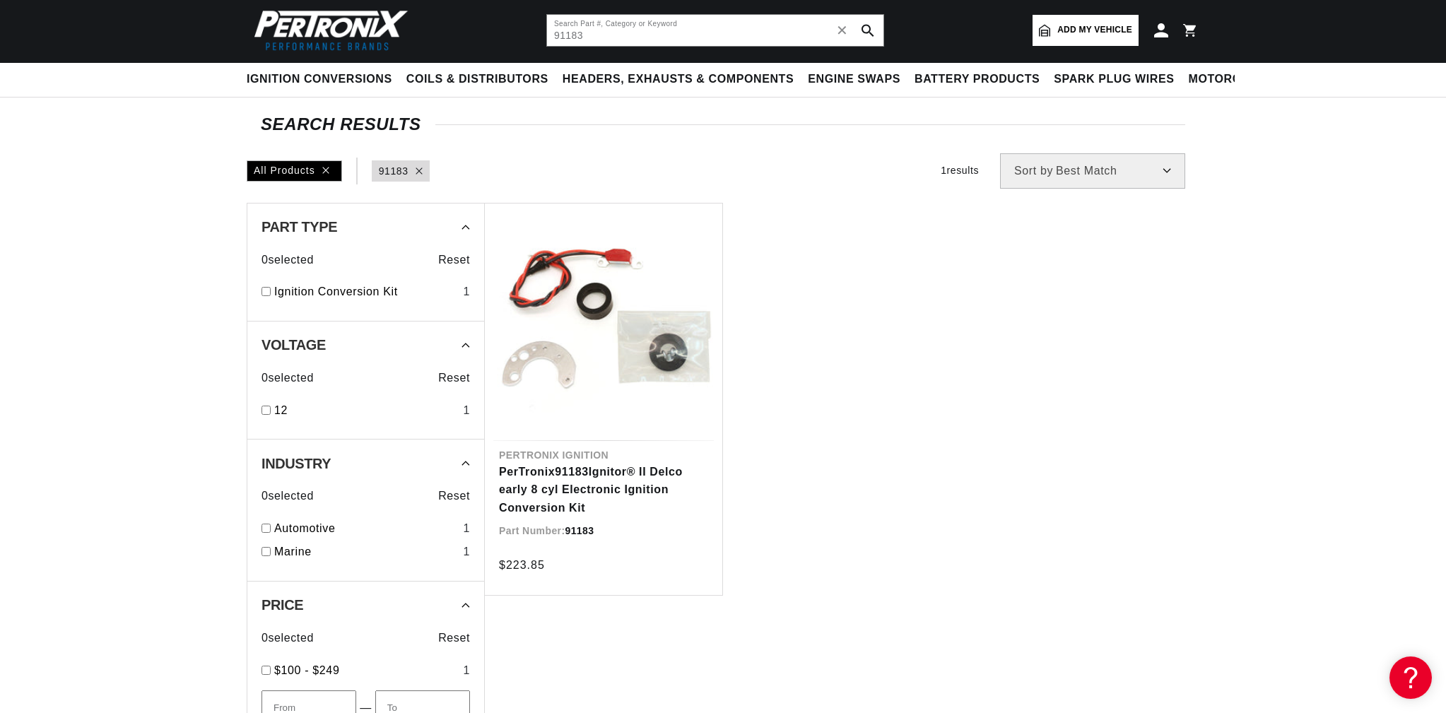
scroll to position [141, 0]
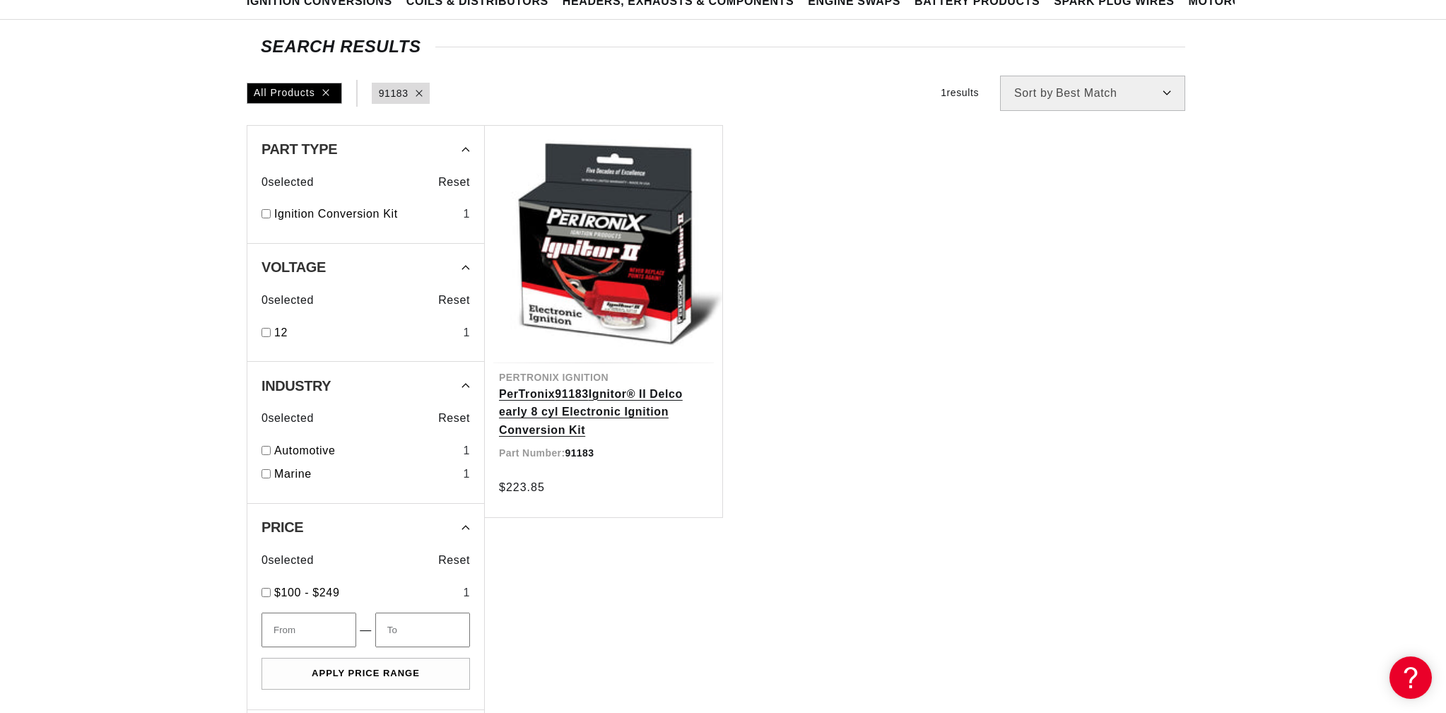
click at [587, 401] on link "PerTronix 91183 Ignitor® II Delco early 8 cyl Electronic Ignition Conversion Kit" at bounding box center [603, 412] width 209 height 54
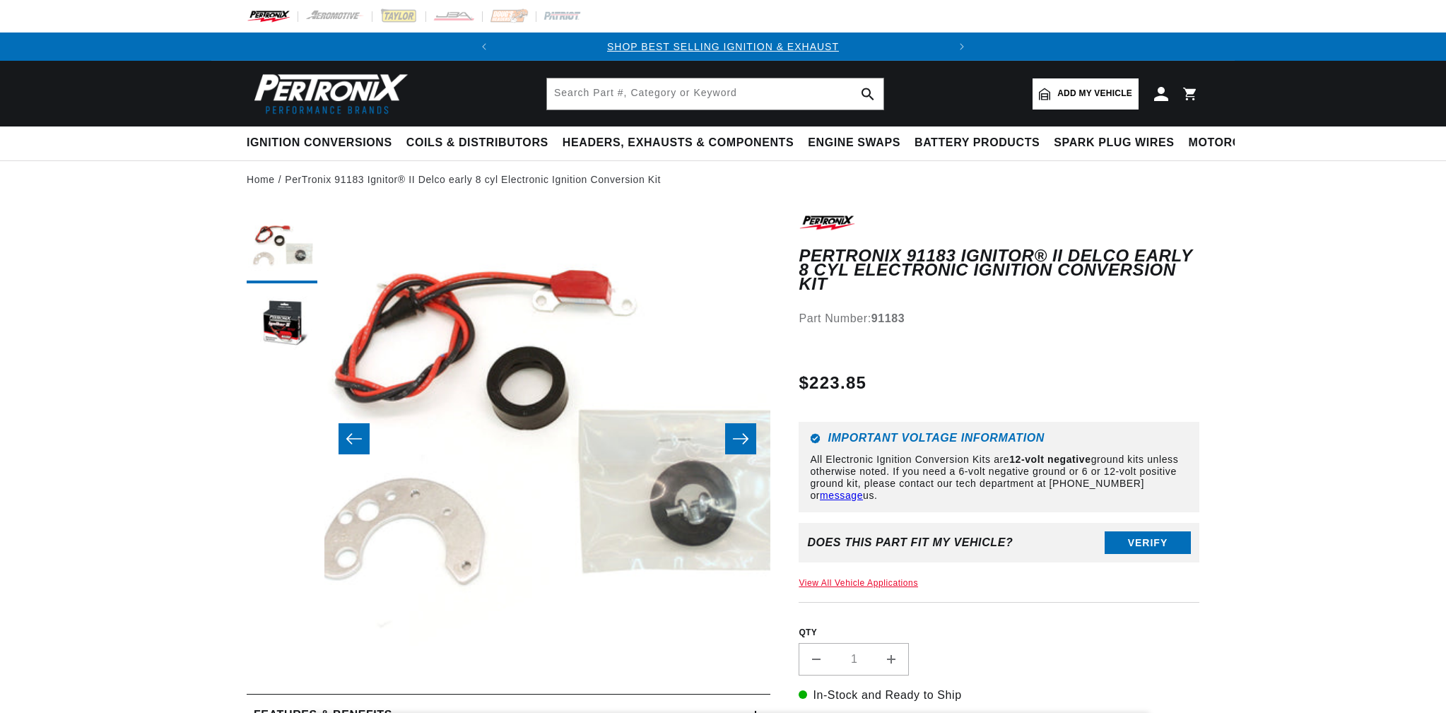
click at [858, 578] on link "View All Vehicle Applications" at bounding box center [858, 583] width 119 height 10
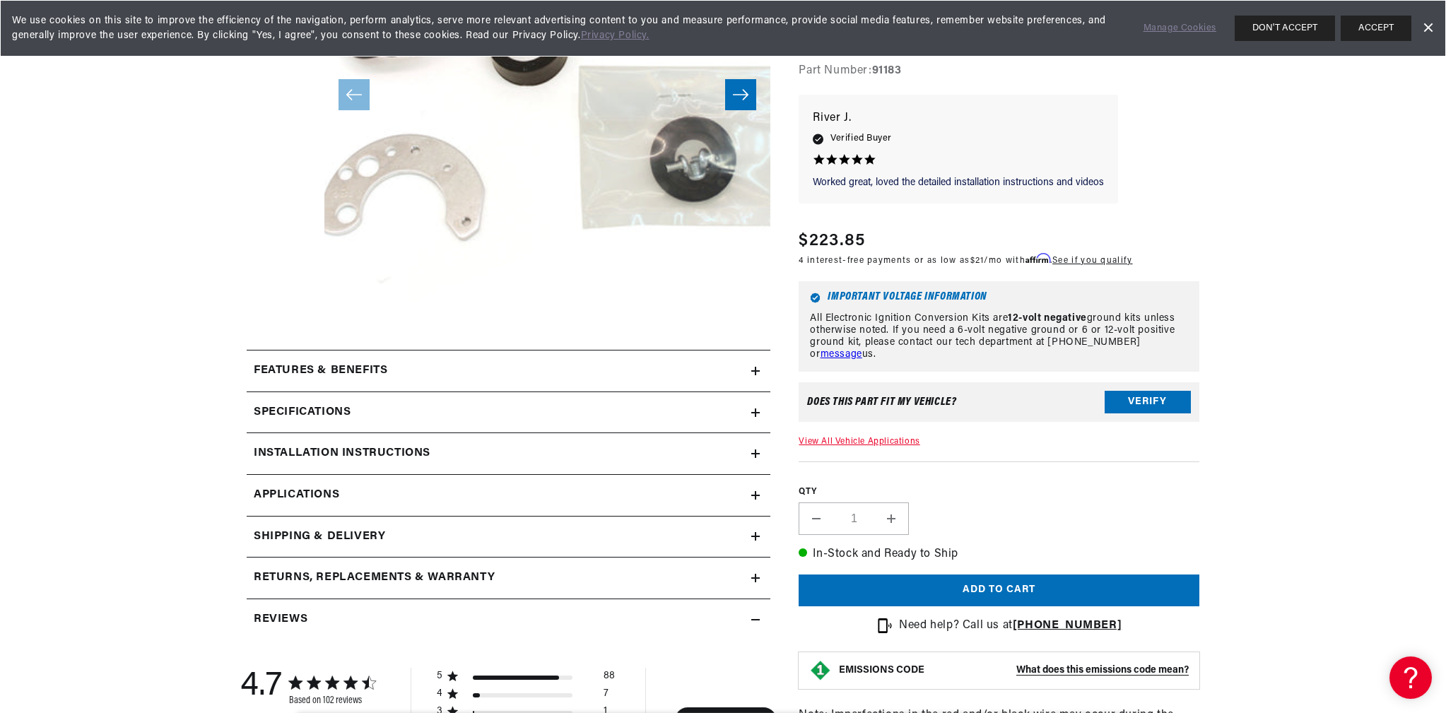
scroll to position [352, 0]
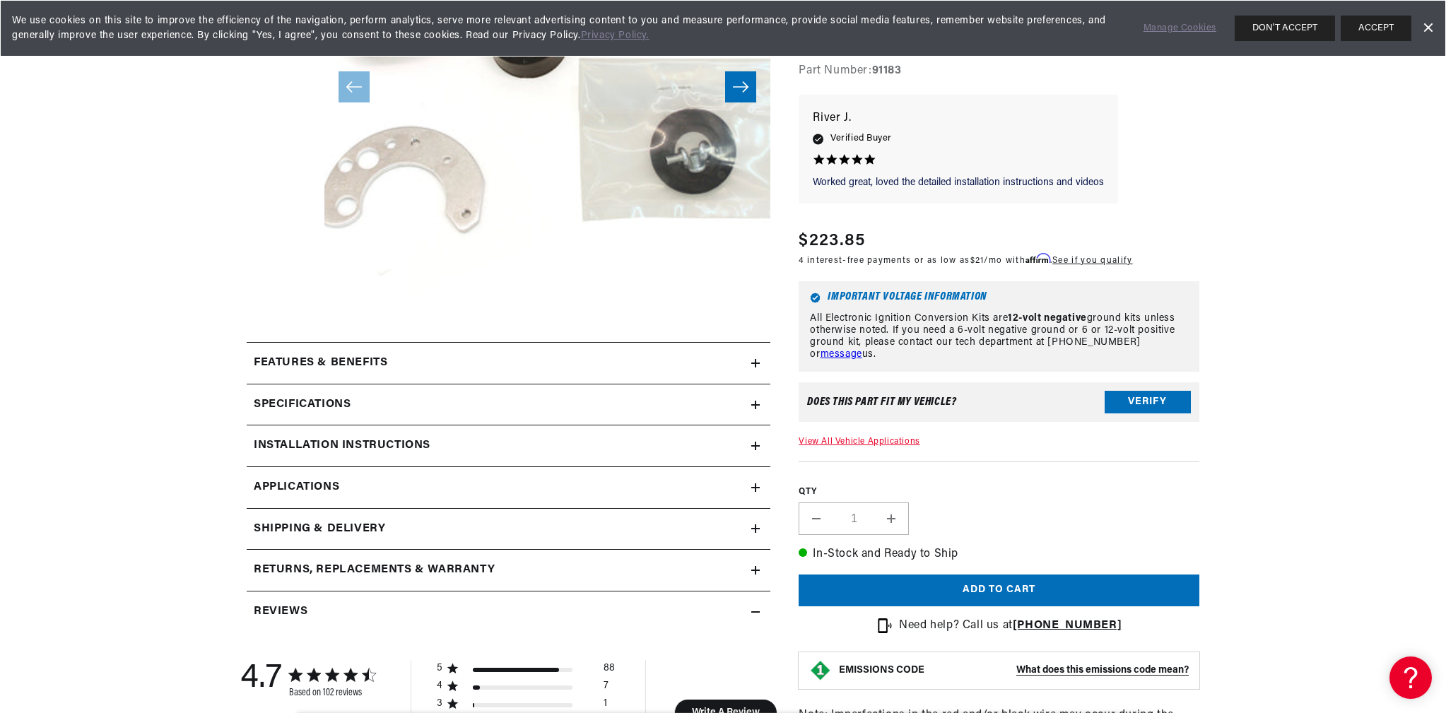
click at [848, 440] on link "View All Vehicle Applications" at bounding box center [859, 442] width 121 height 8
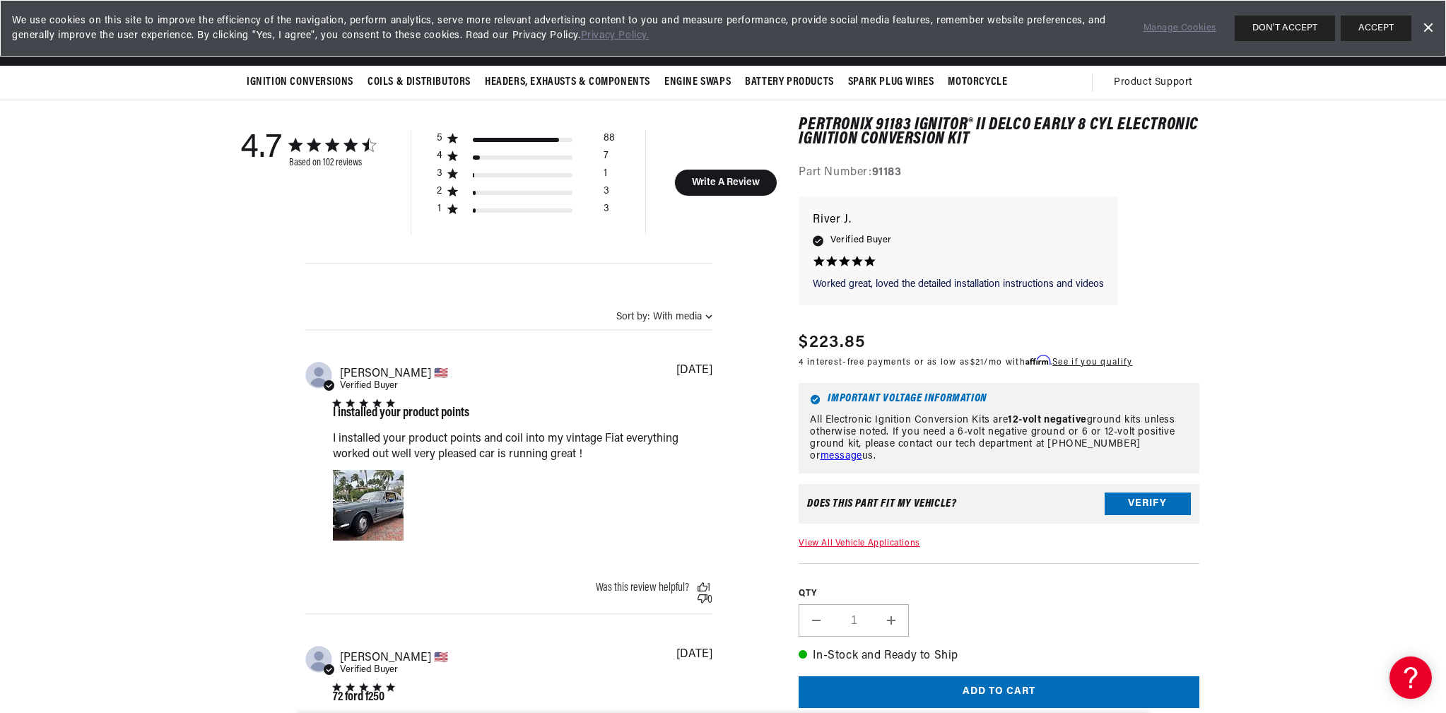
scroll to position [0, 0]
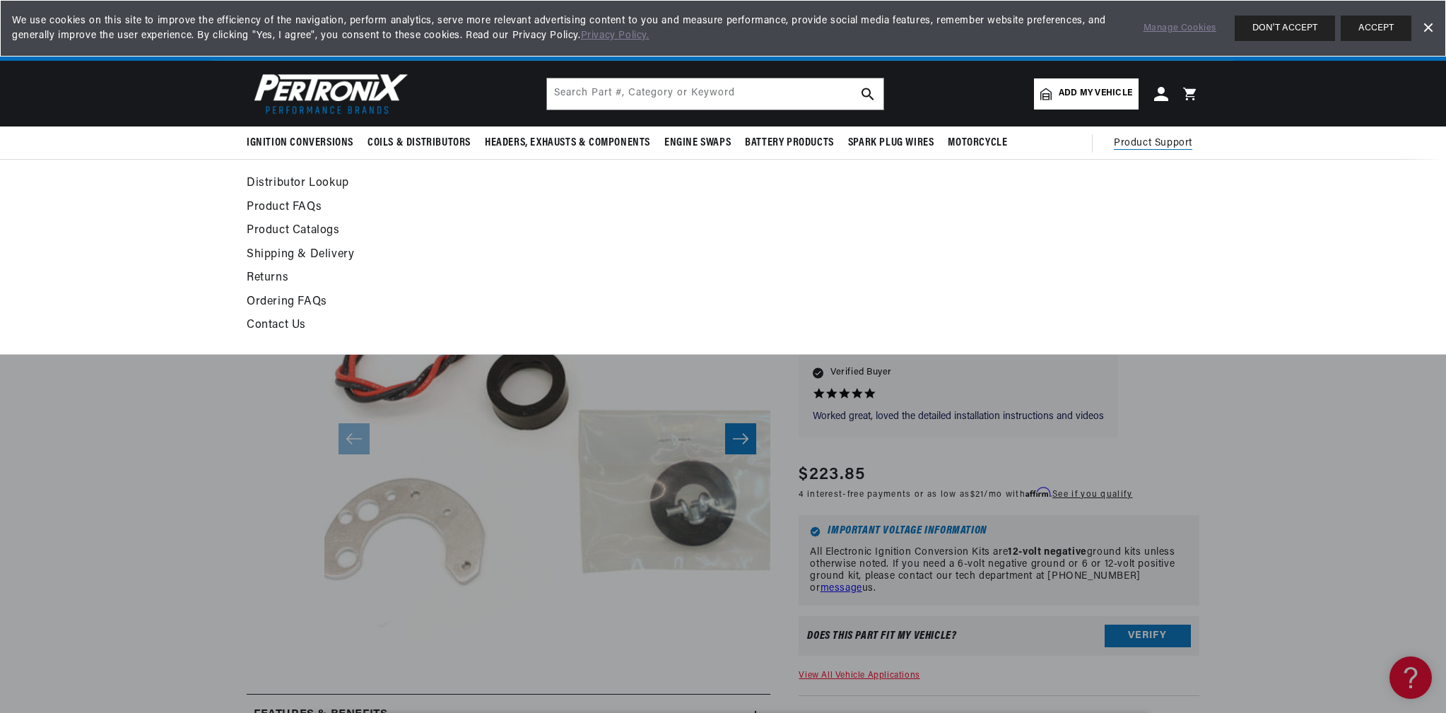
click at [268, 321] on link "Contact Us" at bounding box center [594, 326] width 695 height 20
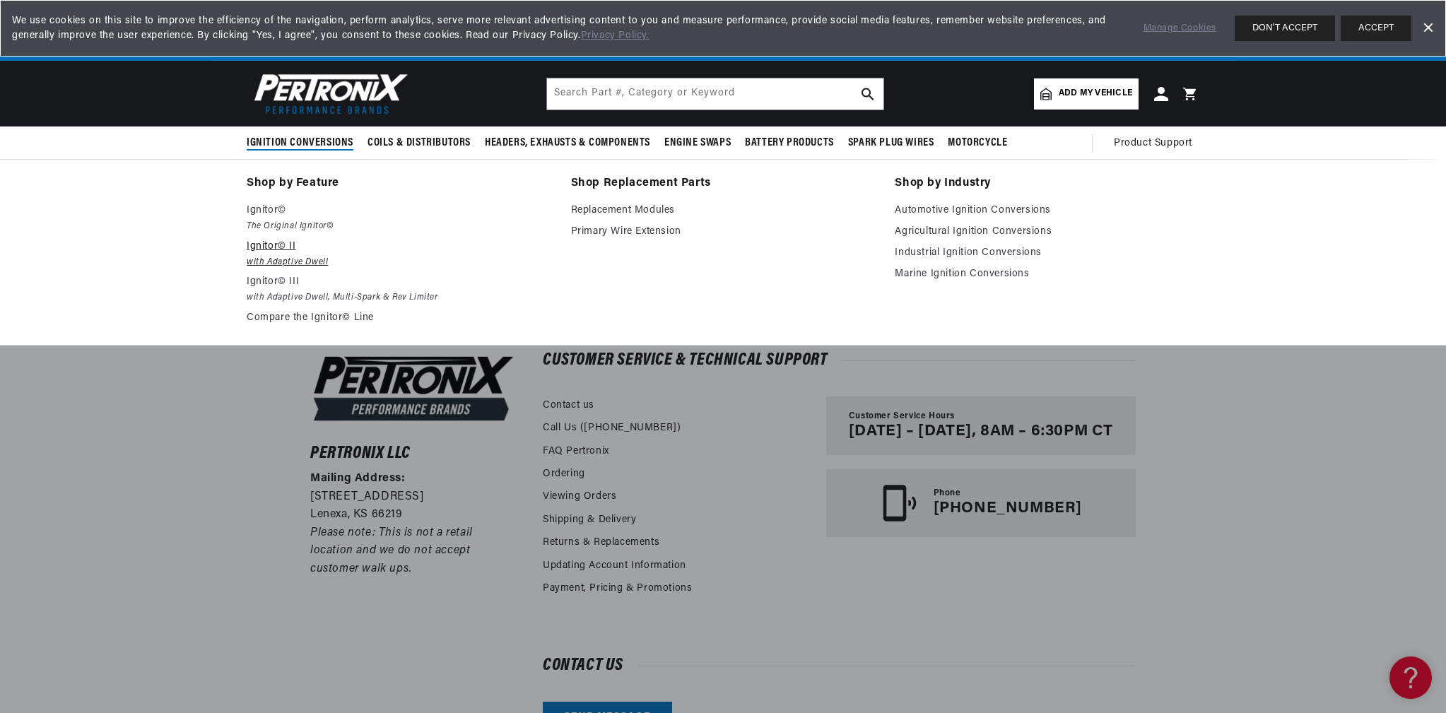
click at [257, 252] on p "Ignitor© II" at bounding box center [399, 246] width 305 height 17
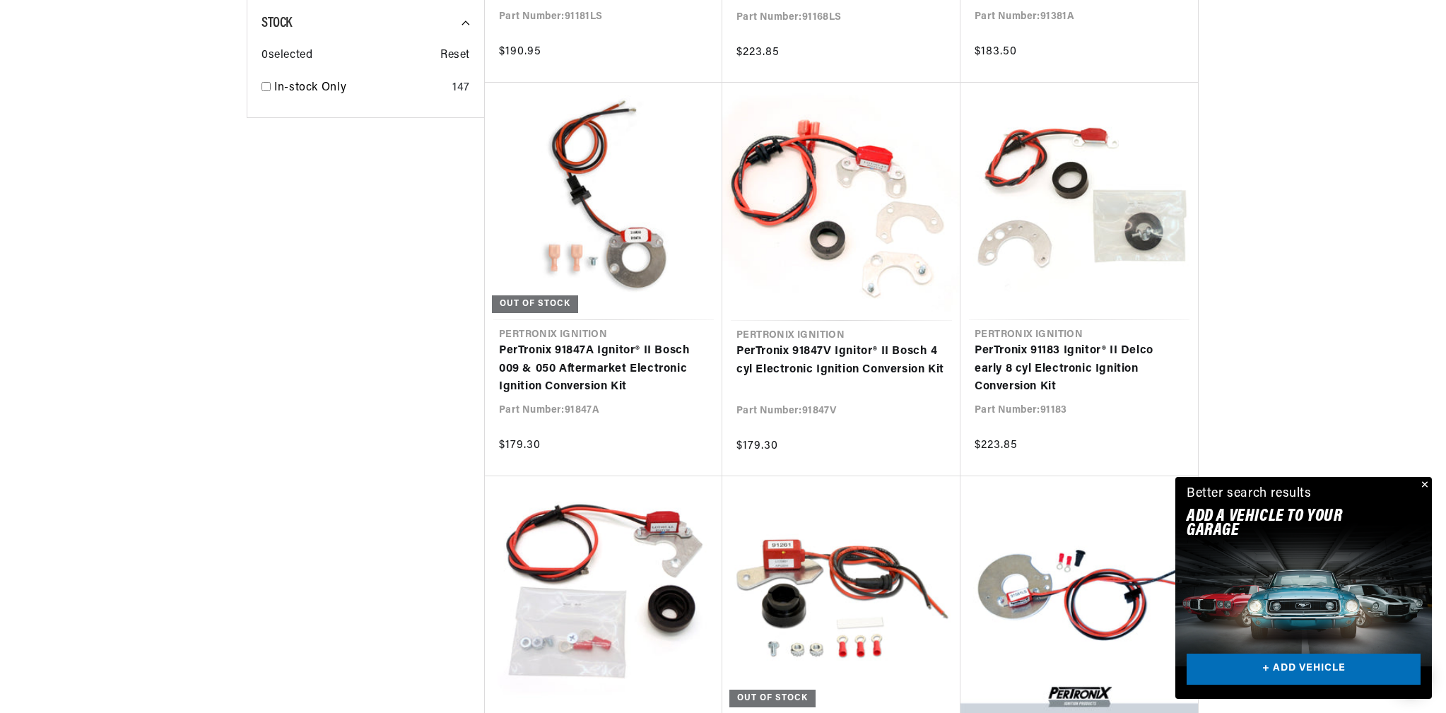
scroll to position [1250, 0]
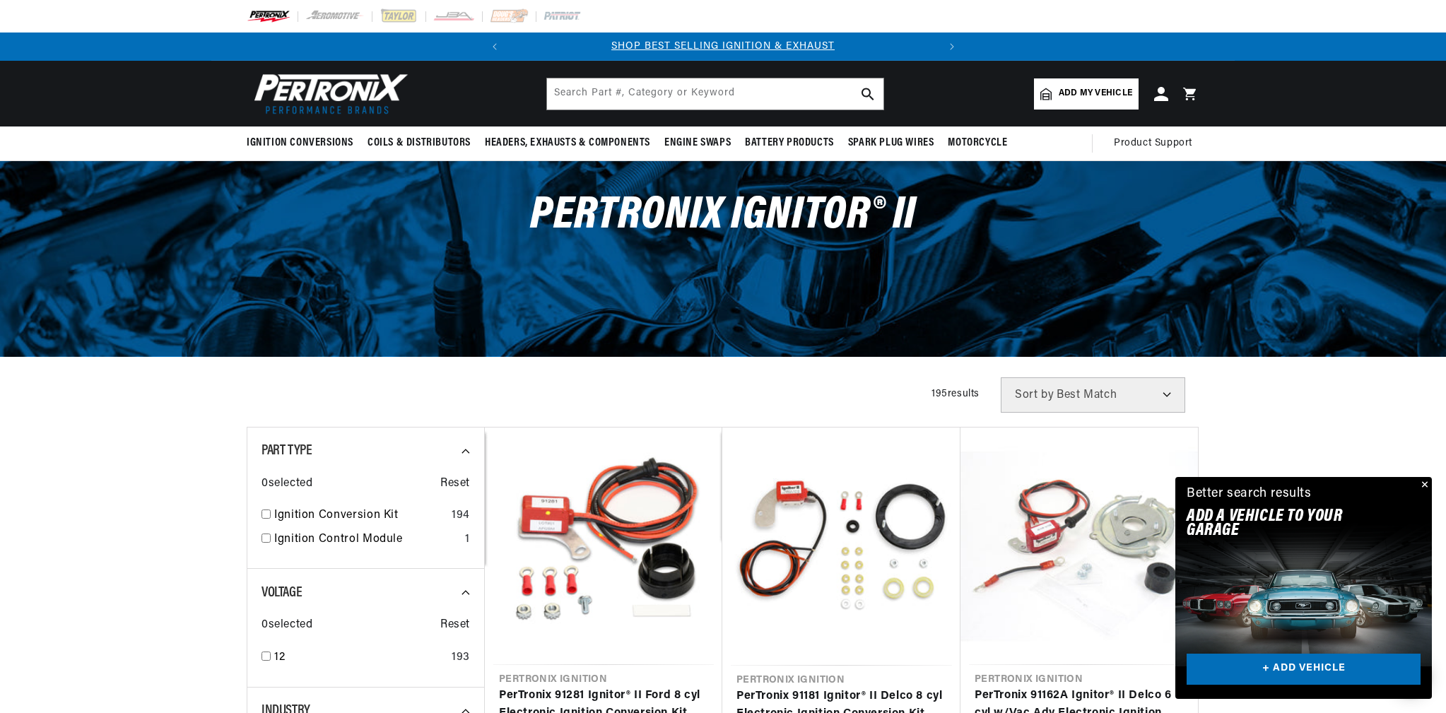
click at [1161, 392] on select "Best Match Featured Name, A-Z Name, Z-A Price, Low to High Price, High to Low" at bounding box center [1093, 394] width 185 height 35
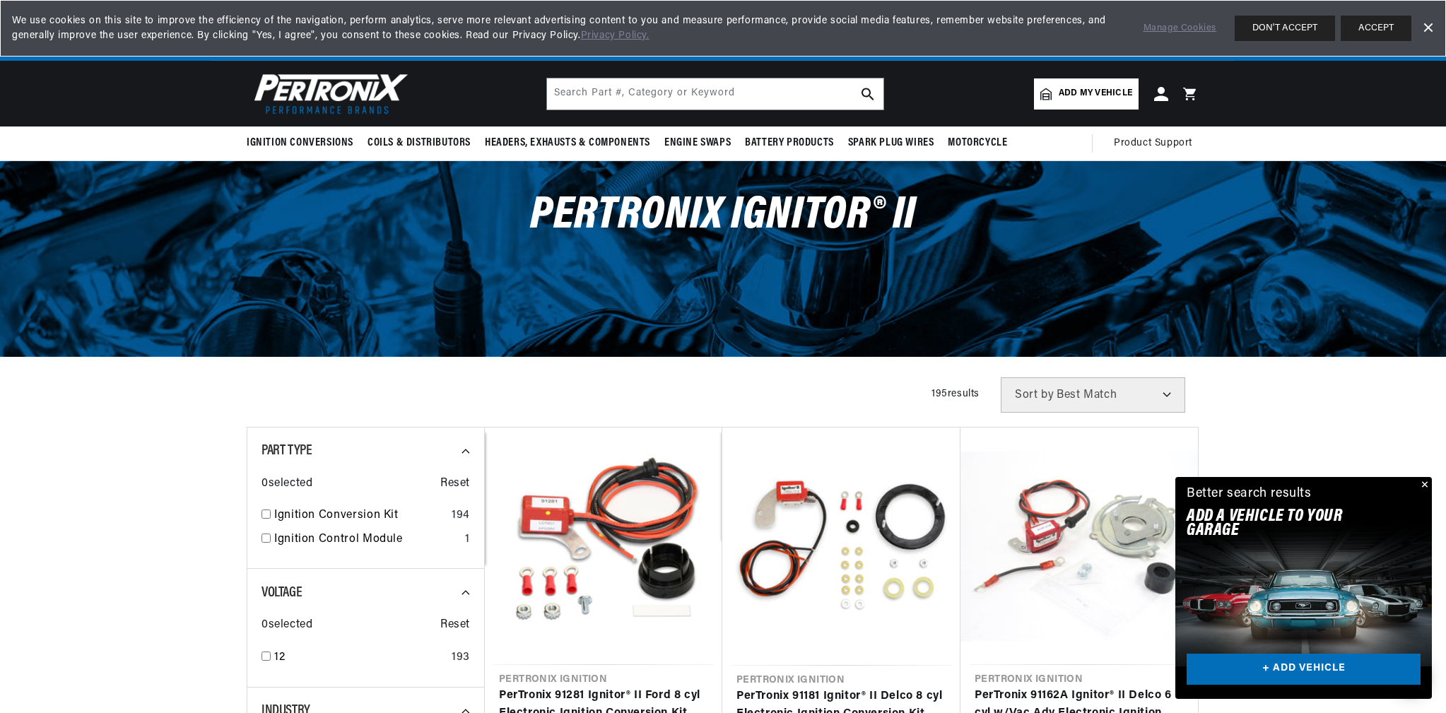
scroll to position [0, 428]
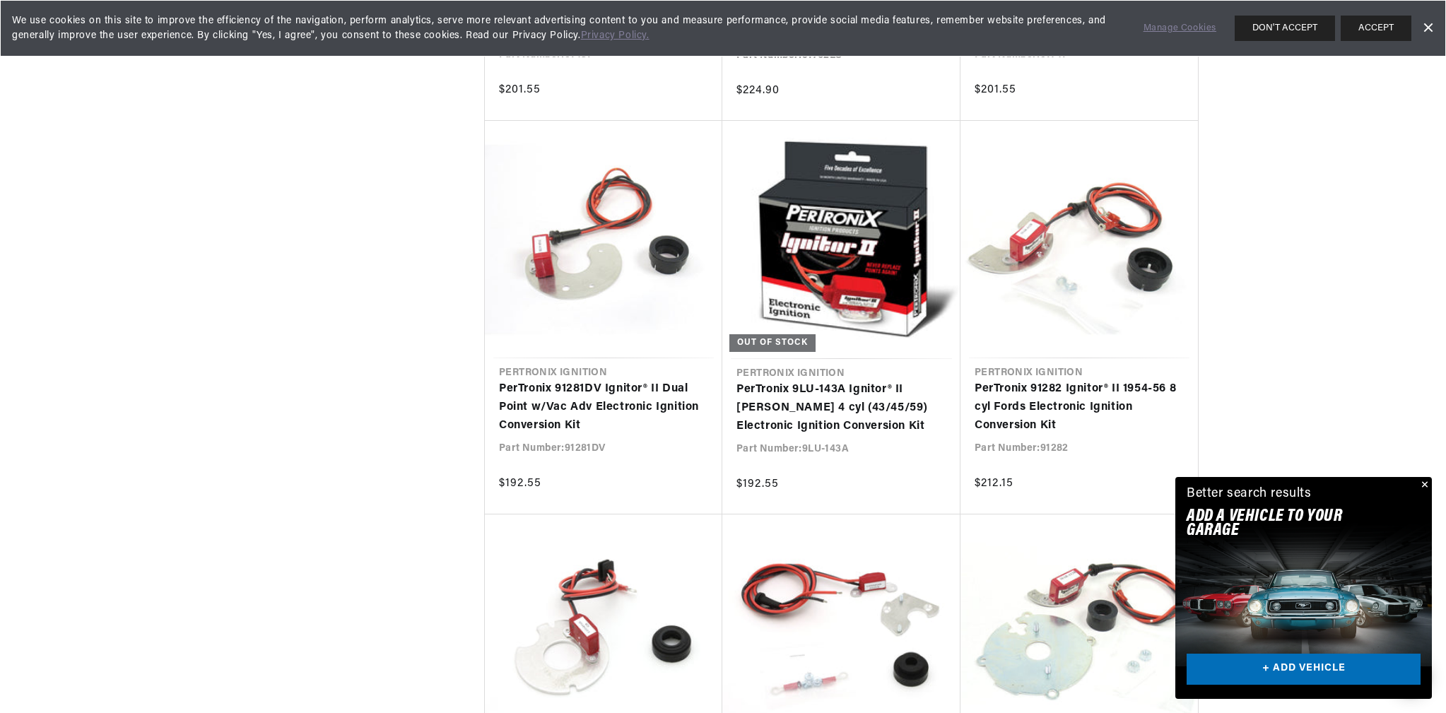
scroll to position [0, 428]
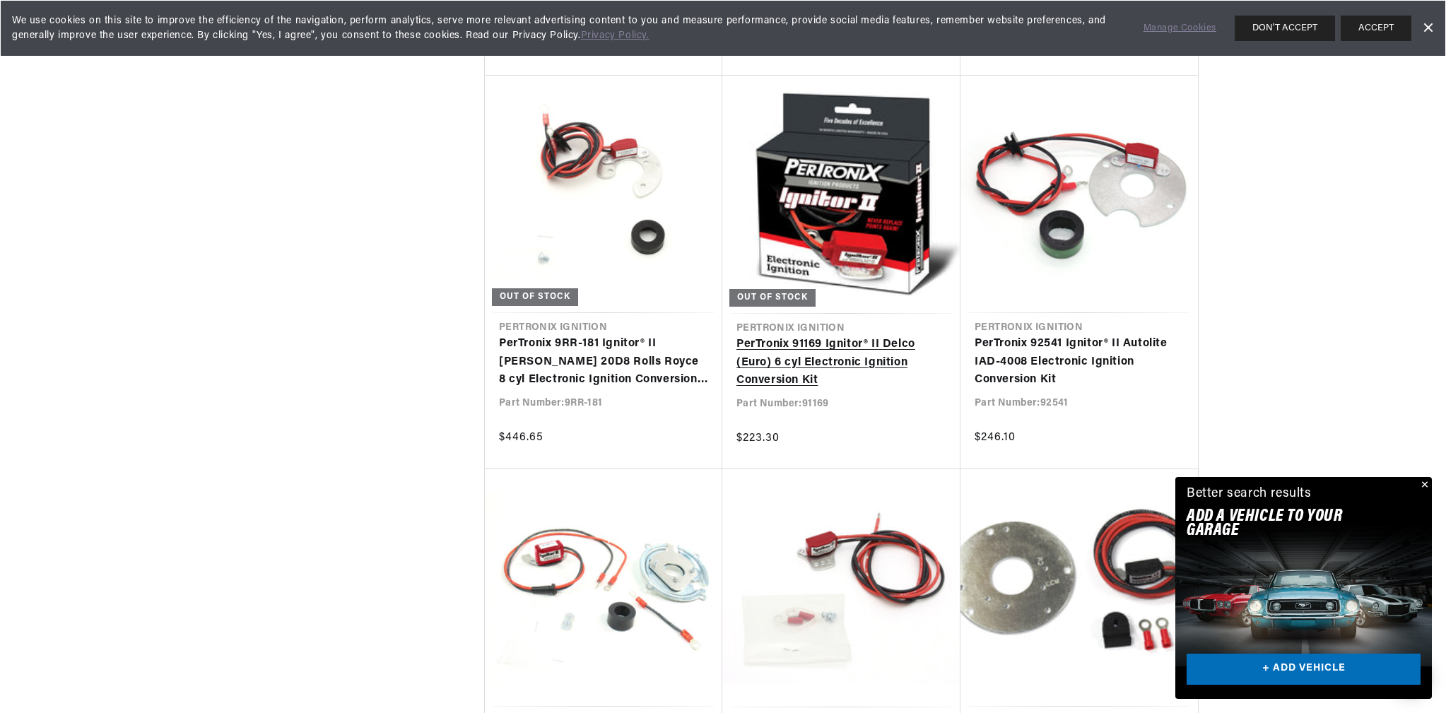
scroll to position [12345, 0]
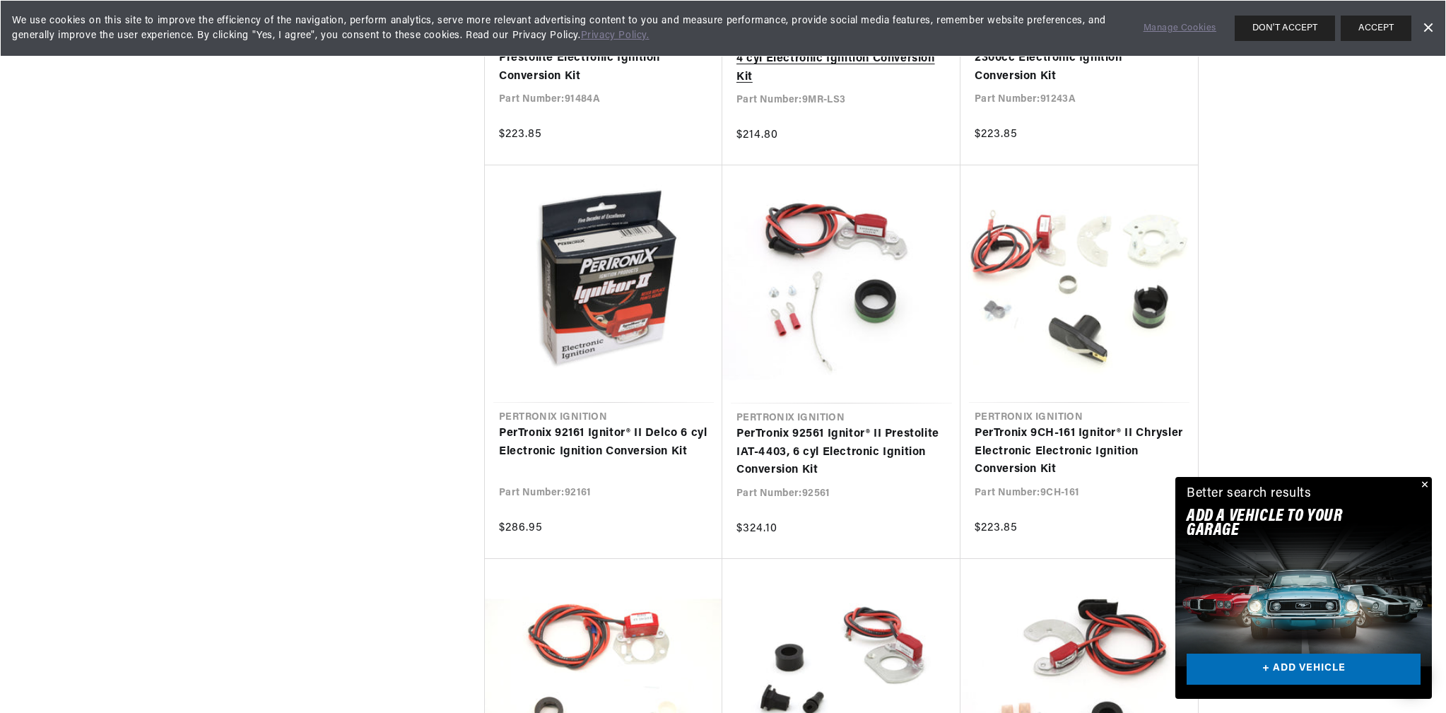
scroll to position [0, 428]
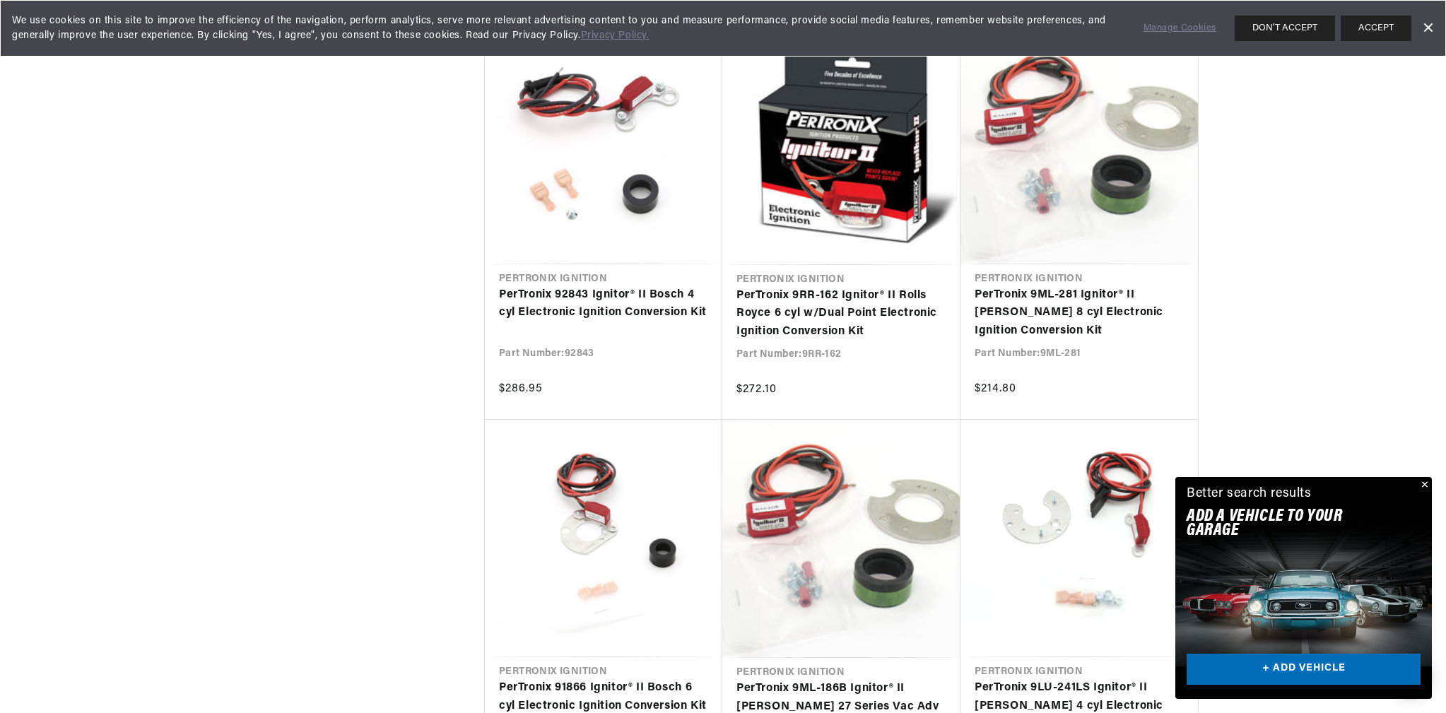
scroll to position [18521, 0]
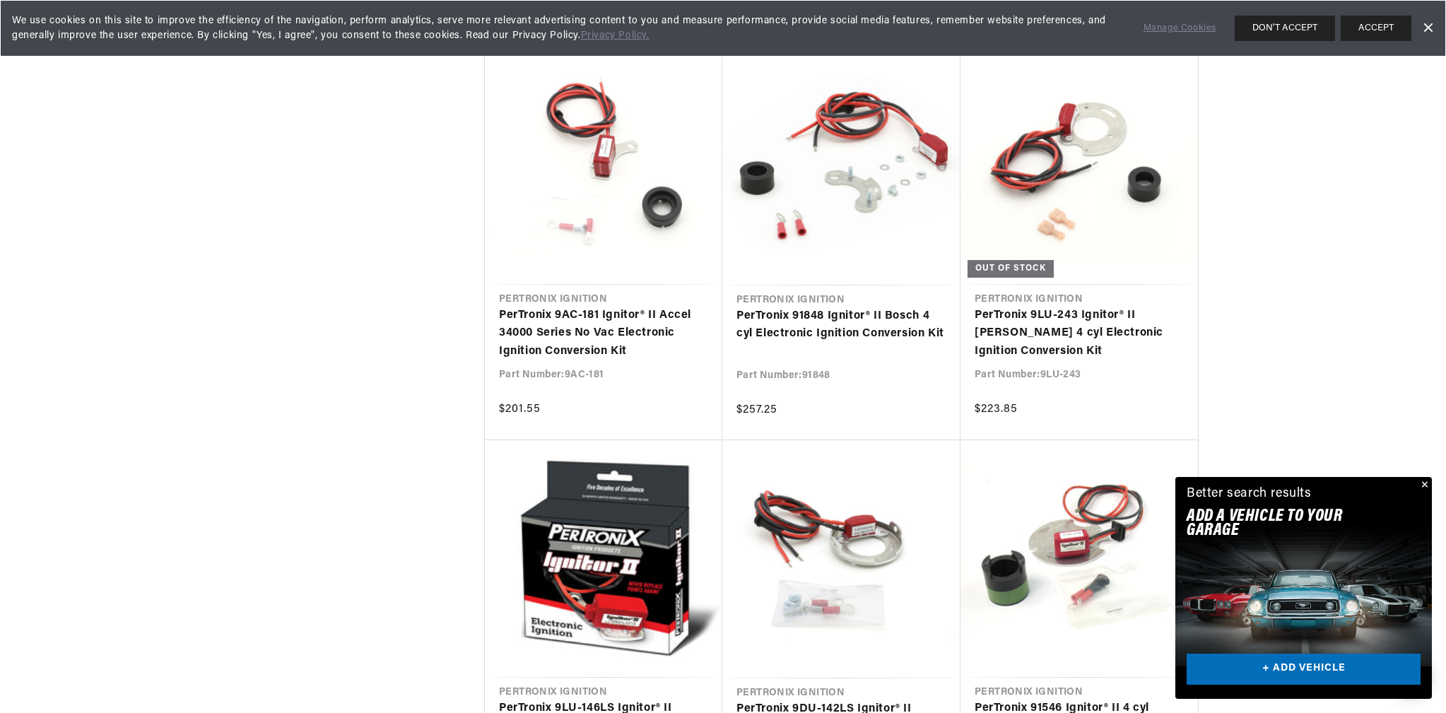
scroll to position [20147, 0]
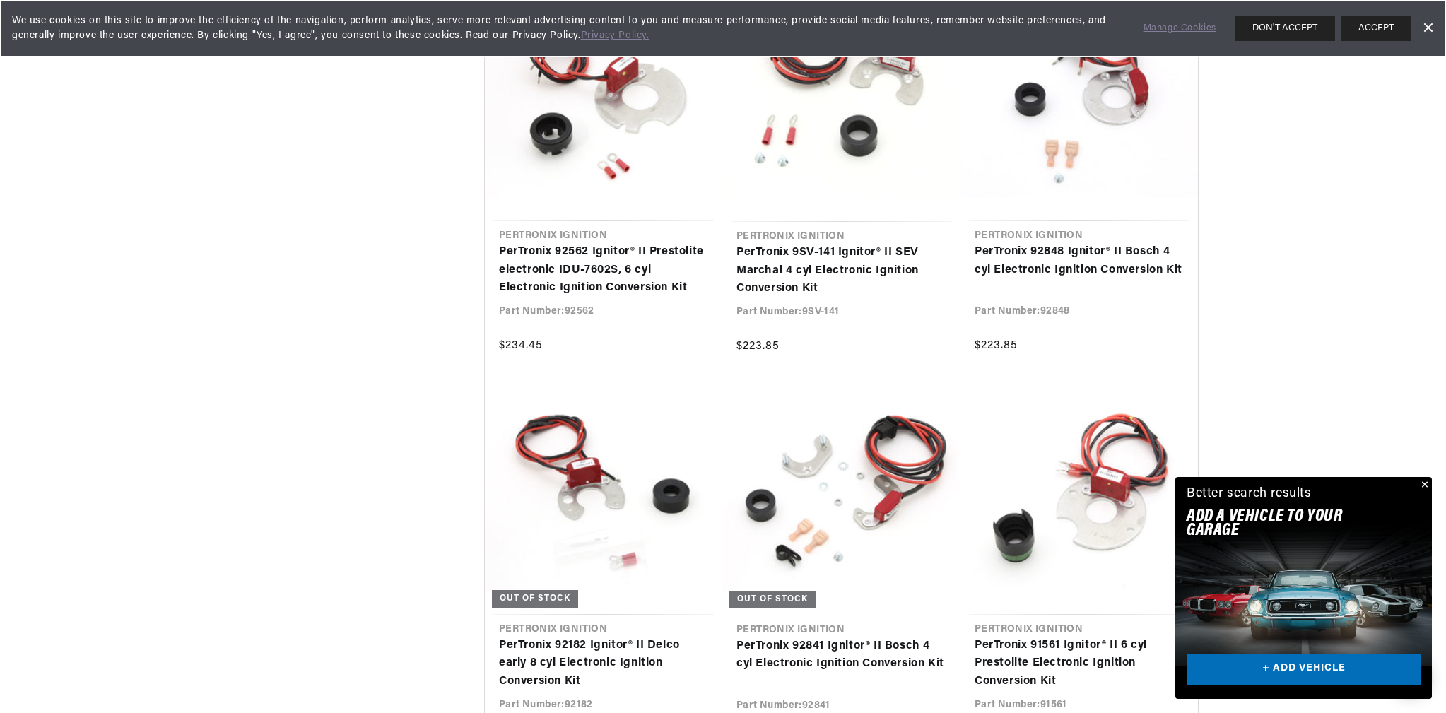
scroll to position [21561, 0]
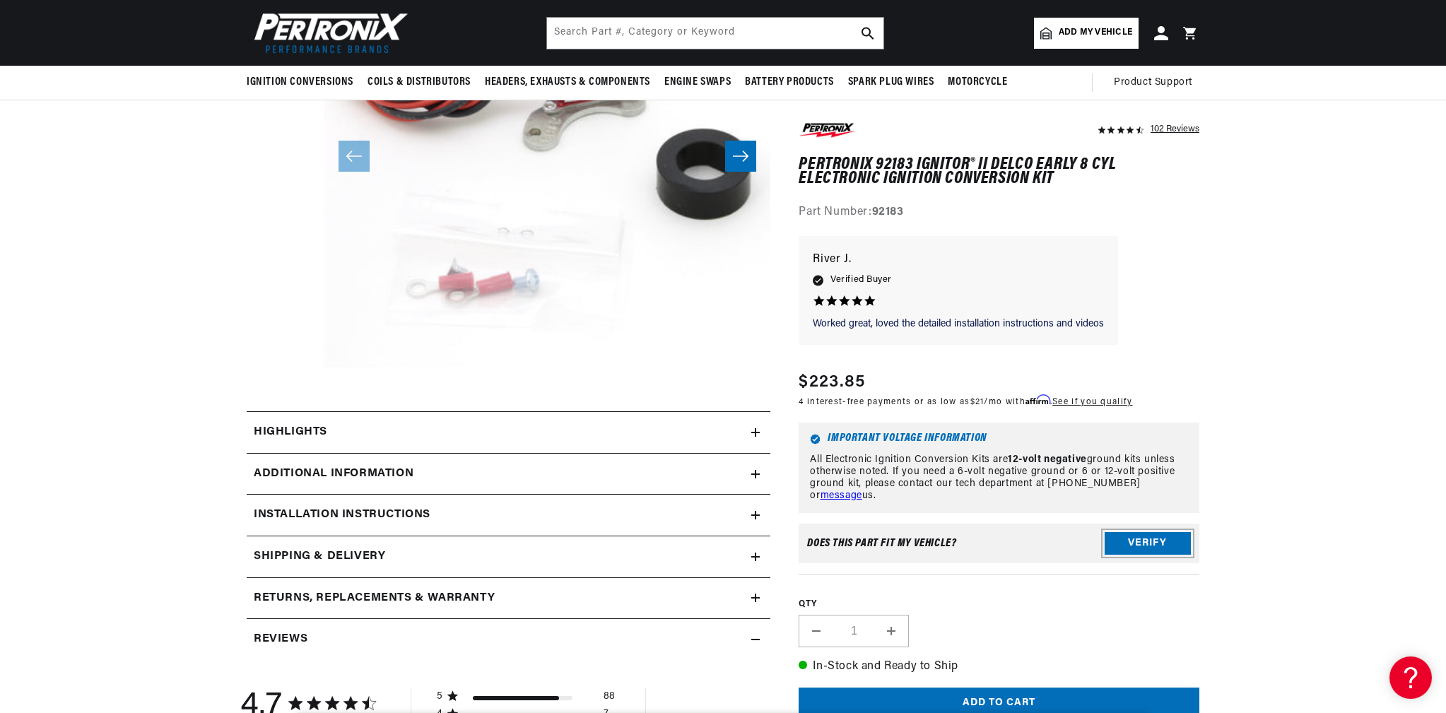
click at [1143, 537] on button "Verify" at bounding box center [1148, 544] width 86 height 23
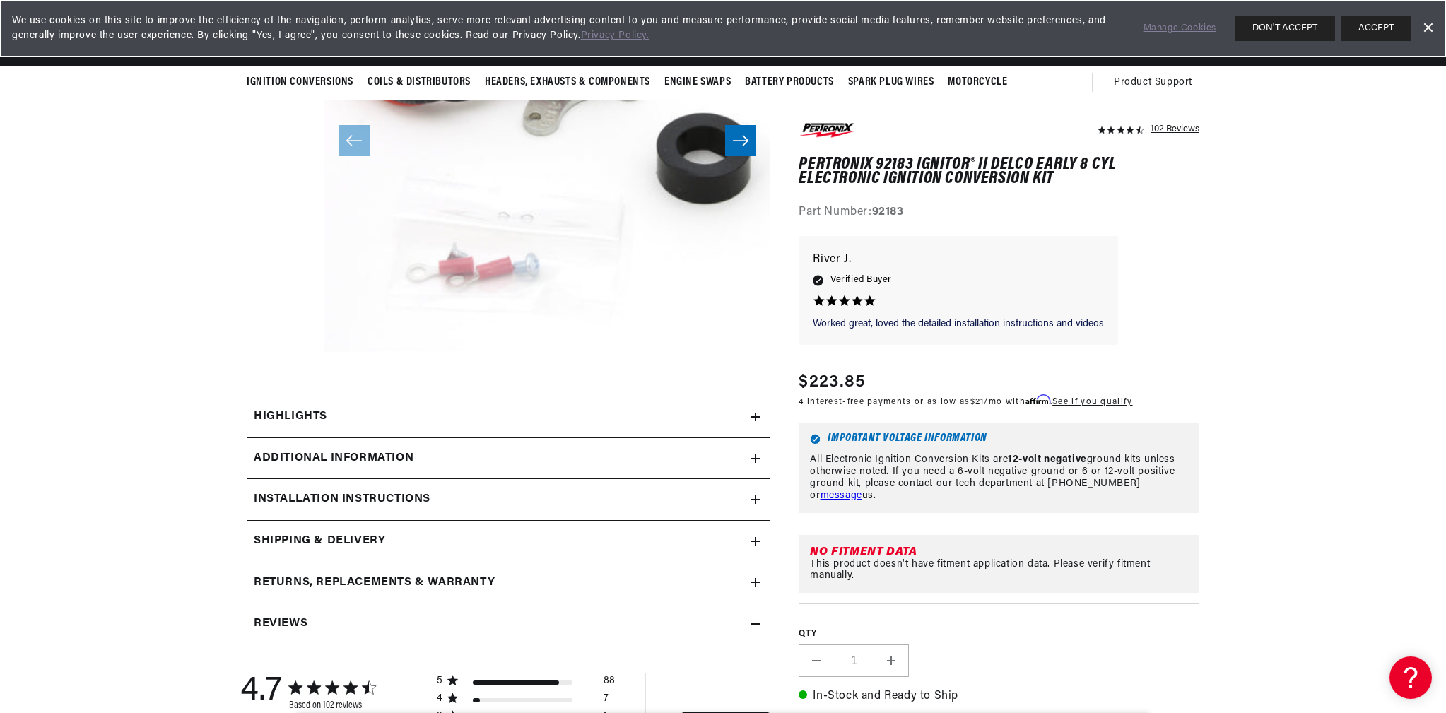
scroll to position [283, 0]
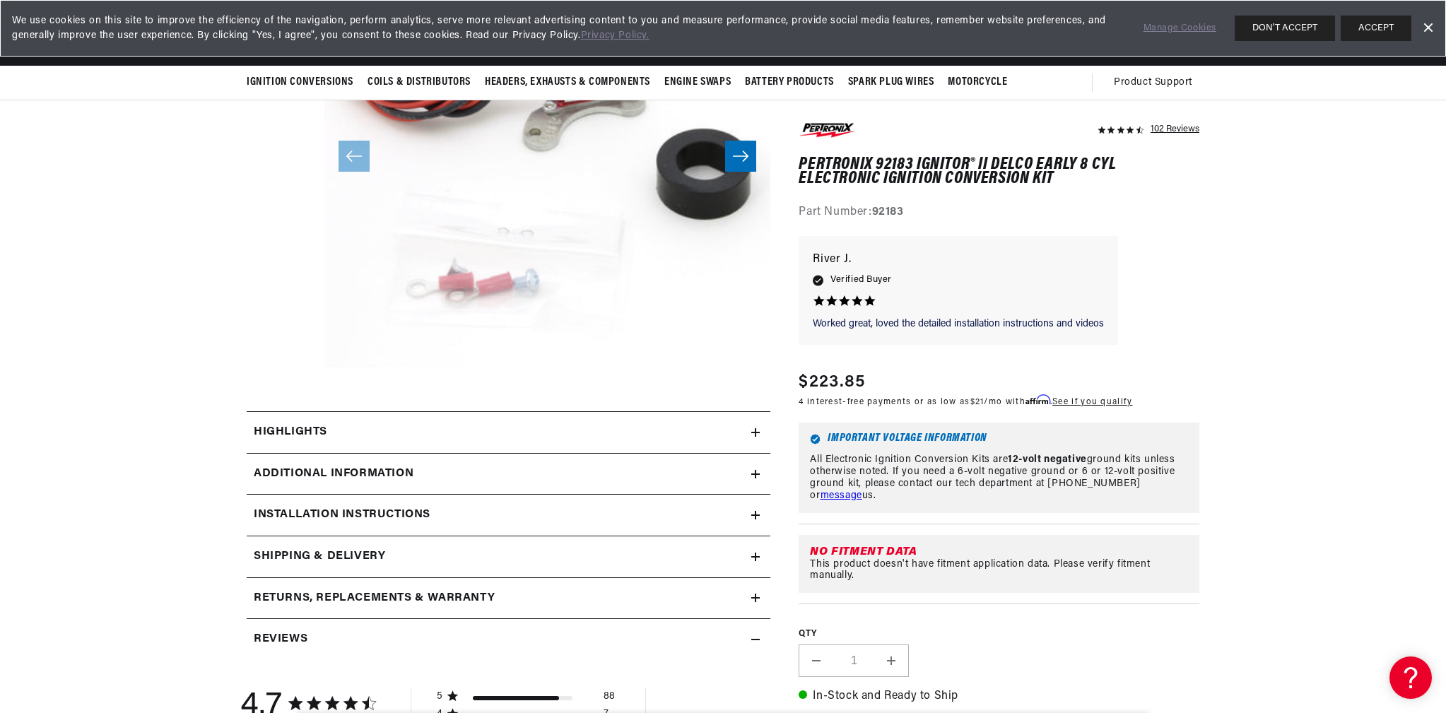
click at [426, 513] on h2 "Installation instructions" at bounding box center [342, 515] width 177 height 18
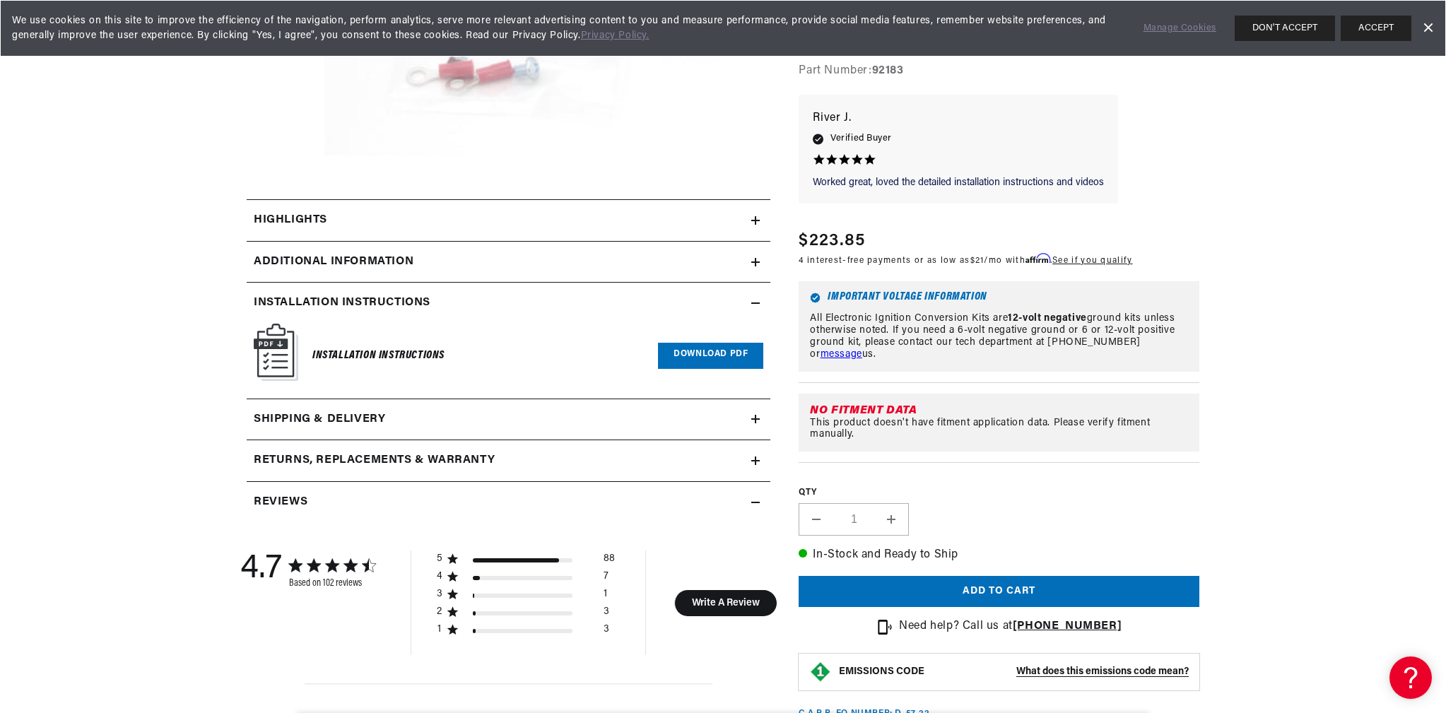
scroll to position [0, 0]
click at [683, 349] on link "Download PDF" at bounding box center [710, 356] width 105 height 26
